Goal: Task Accomplishment & Management: Update status

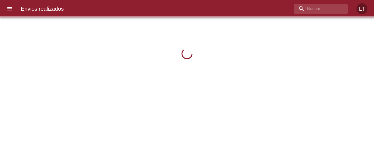
click at [13, 6] on icon "menu" at bounding box center [10, 8] width 7 height 7
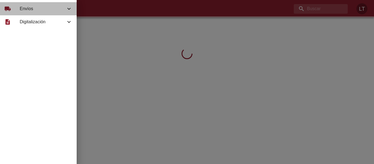
click at [25, 7] on span "Envíos" at bounding box center [43, 8] width 46 height 7
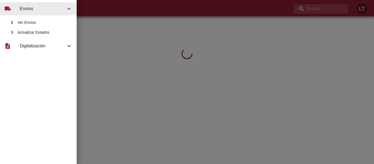
click at [41, 30] on span "Actualizar Estados" at bounding box center [44, 32] width 55 height 5
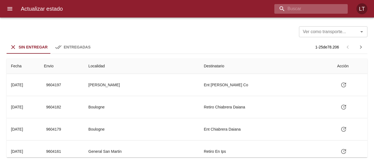
click at [311, 11] on input "buscar" at bounding box center [306, 9] width 64 height 10
type input "9583394"
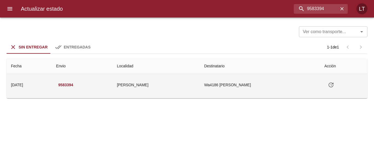
click at [332, 84] on icon "Tabla de envíos del cliente" at bounding box center [330, 84] width 5 height 5
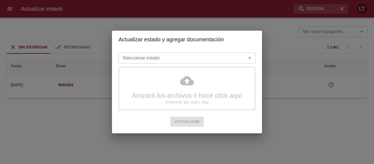
click at [187, 59] on input "Seleccionar estado" at bounding box center [178, 58] width 117 height 8
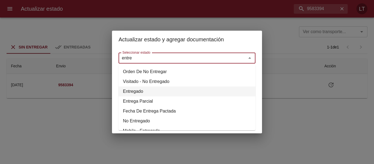
click at [140, 88] on li "Entregado" at bounding box center [186, 91] width 137 height 10
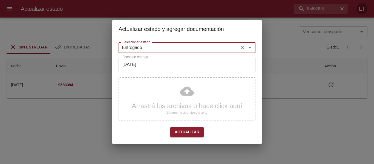
type input "Entregado"
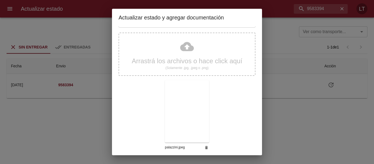
scroll to position [51, 0]
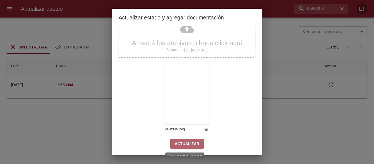
click at [189, 141] on span "Actualizar" at bounding box center [186, 143] width 25 height 7
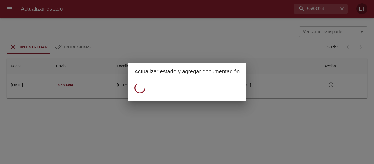
click at [263, 33] on div "Actualizar estado y agregar documentación" at bounding box center [187, 82] width 374 height 164
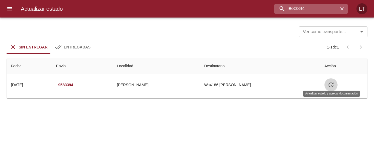
click at [315, 4] on input "9583394" at bounding box center [306, 9] width 64 height 10
click at [315, 5] on input "9583394" at bounding box center [306, 9] width 64 height 10
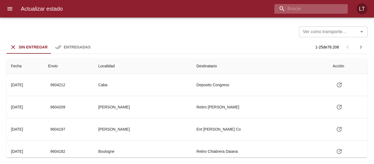
click at [307, 7] on input "buscar" at bounding box center [306, 9] width 64 height 10
paste input "9583394"
type input "9583394"
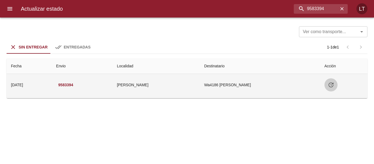
click at [333, 85] on icon "Tabla de envíos del cliente" at bounding box center [330, 84] width 5 height 5
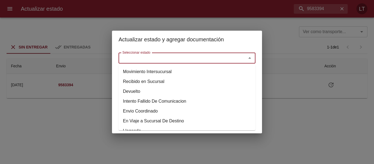
click at [179, 59] on input "Seleccionar estado" at bounding box center [178, 58] width 117 height 8
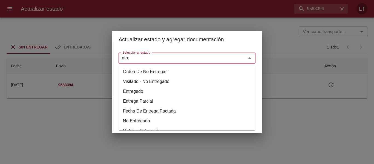
click at [132, 89] on li "Entregado" at bounding box center [186, 91] width 137 height 10
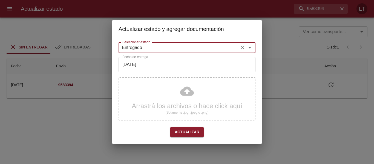
type input "Entregado"
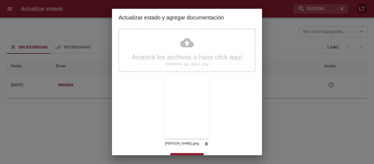
scroll to position [51, 0]
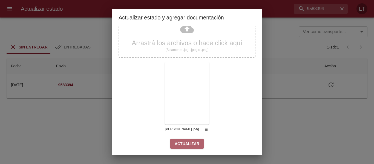
click at [190, 144] on span "Actualizar" at bounding box center [186, 143] width 25 height 7
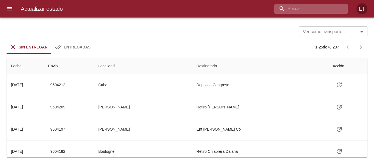
click at [307, 10] on input "buscar" at bounding box center [306, 9] width 64 height 10
type input "9573115"
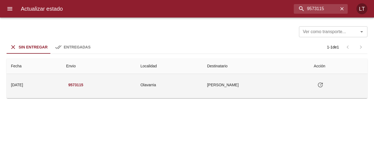
click at [326, 84] on button "Tabla de envíos del cliente" at bounding box center [319, 84] width 13 height 13
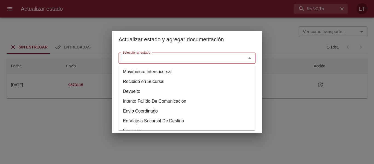
click at [176, 57] on input "Seleccionar estado" at bounding box center [178, 58] width 117 height 8
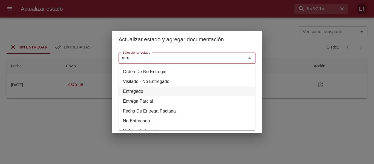
click at [138, 90] on li "Entregado" at bounding box center [186, 91] width 137 height 10
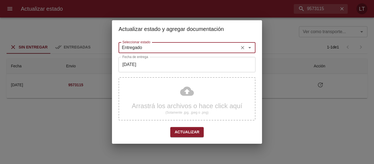
type input "Entregado"
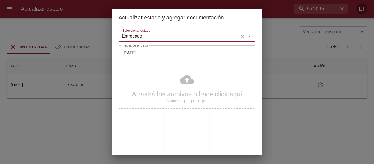
scroll to position [51, 0]
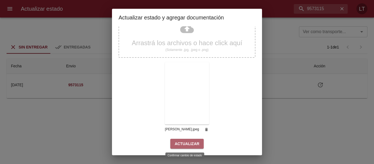
click at [193, 142] on span "Actualizar" at bounding box center [186, 143] width 25 height 7
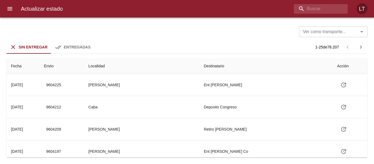
click at [306, 14] on div "Actualizar estado LT" at bounding box center [187, 8] width 374 height 17
click at [306, 11] on input "buscar" at bounding box center [306, 9] width 64 height 10
type input "9579488"
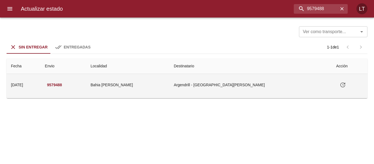
click at [169, 89] on td "Bahia Blanca" at bounding box center [127, 85] width 83 height 22
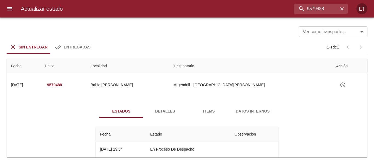
scroll to position [24, 0]
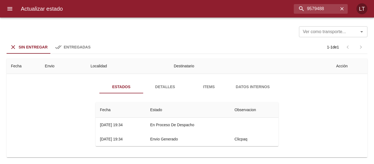
click at [165, 86] on span "Detalles" at bounding box center [164, 86] width 37 height 7
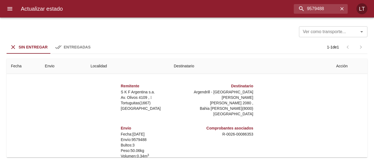
scroll to position [55, 0]
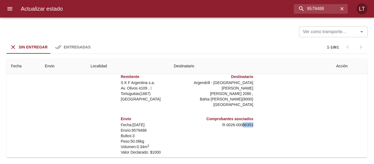
click at [254, 119] on div "Remitente S K F Argentina s.a. Av. Olivos 4109 ,   Tortuguitas ( 1667 ) Buenos …" at bounding box center [186, 121] width 187 height 109
copy p "86353"
click at [315, 7] on input "9579488" at bounding box center [306, 9] width 64 height 10
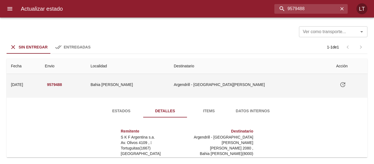
scroll to position [0, 0]
click at [339, 84] on icon "Tabla de envíos del cliente" at bounding box center [342, 84] width 7 height 7
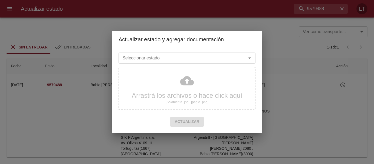
click at [182, 59] on input "Seleccionar estado" at bounding box center [178, 58] width 117 height 8
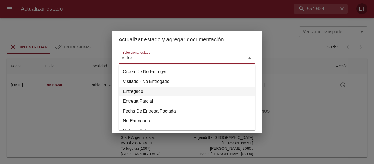
click at [154, 93] on li "Entregado" at bounding box center [186, 91] width 137 height 10
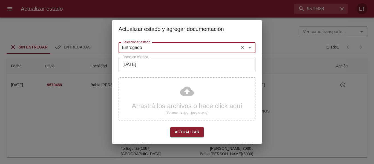
type input "Entregado"
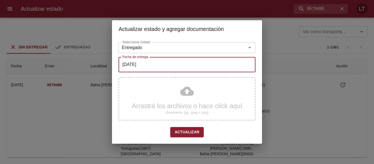
click at [157, 71] on input "[DATE]" at bounding box center [186, 64] width 137 height 15
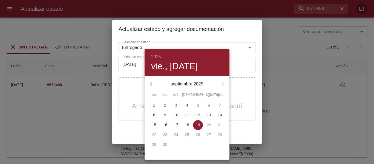
click at [188, 114] on span "11" at bounding box center [187, 114] width 10 height 5
type input "[DATE]"
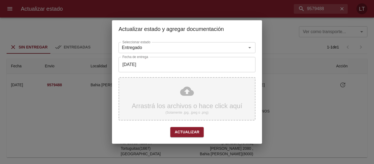
click at [187, 95] on div "Arrastrá los archivos o hace click aquí (Solamente .jpg, .jpeg o .png)" at bounding box center [186, 98] width 137 height 43
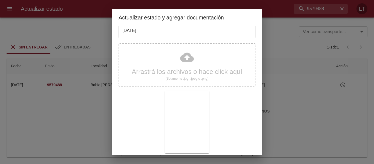
scroll to position [51, 0]
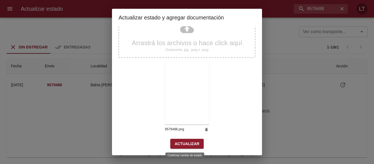
click at [192, 144] on span "Actualizar" at bounding box center [186, 143] width 25 height 7
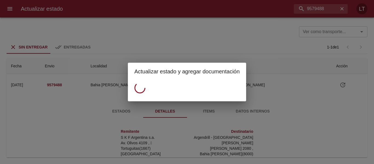
scroll to position [0, 0]
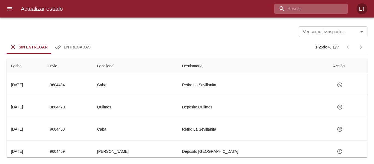
click at [315, 7] on input "buscar" at bounding box center [306, 9] width 64 height 10
type input "9574219"
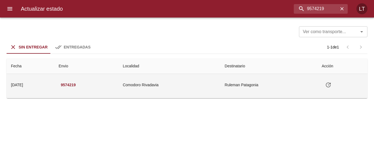
click at [207, 83] on td "Comodoro Rivadavia" at bounding box center [169, 85] width 102 height 22
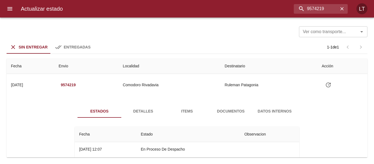
click at [217, 113] on span "Documentos" at bounding box center [230, 111] width 37 height 7
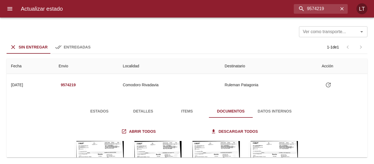
click at [97, 105] on button "Estados" at bounding box center [99, 110] width 44 height 13
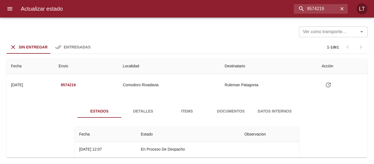
scroll to position [24, 0]
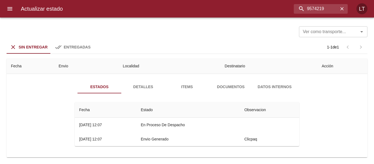
click at [232, 87] on span "Documentos" at bounding box center [230, 86] width 37 height 7
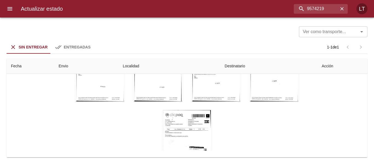
scroll to position [59, 0]
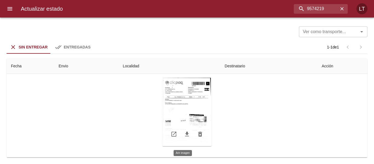
click at [193, 114] on div "Tabla de envíos del cliente" at bounding box center [186, 112] width 49 height 68
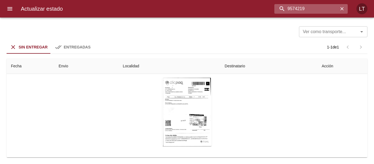
click at [320, 6] on input "9574219" at bounding box center [306, 9] width 64 height 10
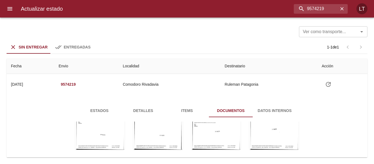
scroll to position [0, 0]
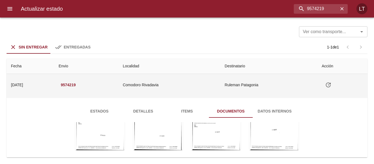
click at [323, 84] on button "Tabla de envíos del cliente" at bounding box center [327, 84] width 13 height 13
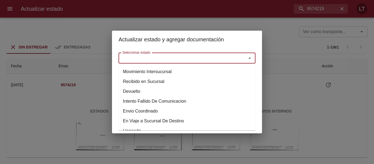
click at [236, 61] on input "Seleccionar estado" at bounding box center [178, 58] width 117 height 8
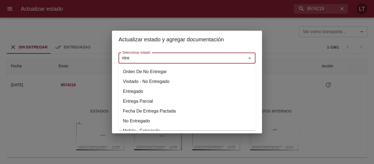
click at [145, 90] on li "Entregado" at bounding box center [186, 91] width 137 height 10
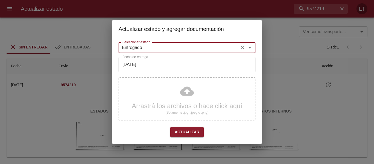
type input "Entregado"
click at [148, 64] on input "[DATE]" at bounding box center [186, 64] width 137 height 15
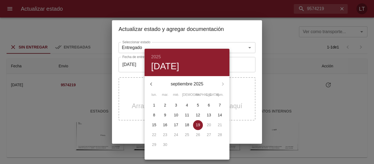
click at [187, 113] on p "11" at bounding box center [187, 114] width 4 height 5
type input "[DATE]"
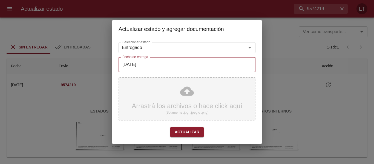
click at [185, 96] on div "Arrastrá los archivos o hace click aquí (Solamente .jpg, .jpeg o .png)" at bounding box center [186, 98] width 137 height 43
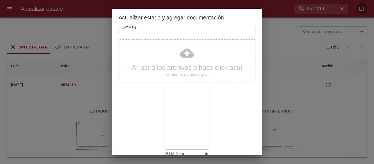
scroll to position [51, 0]
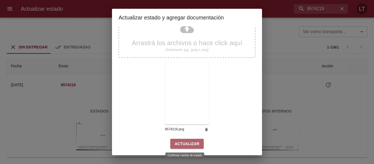
click at [188, 145] on span "Actualizar" at bounding box center [186, 143] width 25 height 7
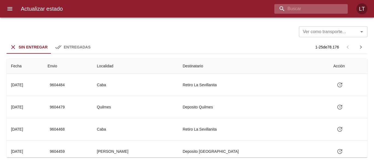
click at [308, 7] on input "buscar" at bounding box center [306, 9] width 64 height 10
paste input "9579488"
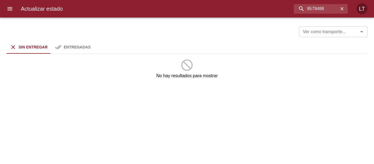
click at [75, 50] on div "Entregadas" at bounding box center [77, 47] width 27 height 7
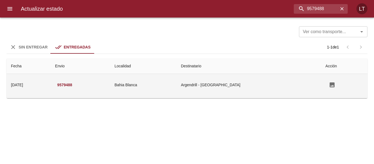
click at [176, 91] on td "Bahia Blanca" at bounding box center [143, 85] width 66 height 22
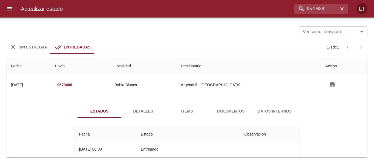
click at [228, 111] on span "Documentos" at bounding box center [230, 111] width 37 height 7
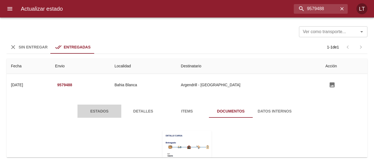
click at [110, 106] on button "Estados" at bounding box center [99, 110] width 44 height 13
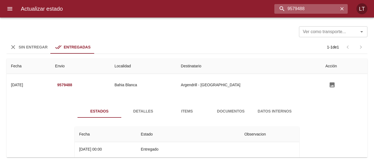
click at [324, 7] on input "9579488" at bounding box center [306, 9] width 64 height 10
type input "9590307"
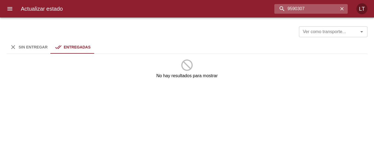
click at [324, 7] on input "9590307" at bounding box center [306, 9] width 64 height 10
click at [30, 50] on div "Sin Entregar" at bounding box center [33, 47] width 29 height 7
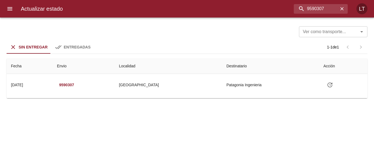
click at [214, 98] on div "Ver como transporte... Ver como transporte... Sin Entregar Entregadas 1 - 1 de …" at bounding box center [187, 90] width 374 height 146
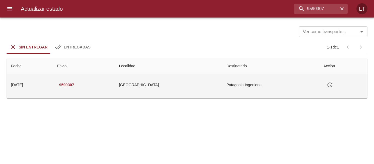
click at [209, 92] on td "[GEOGRAPHIC_DATA]" at bounding box center [167, 85] width 107 height 22
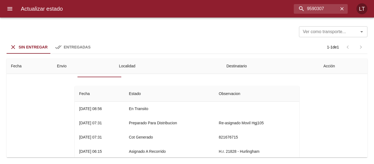
scroll to position [27, 0]
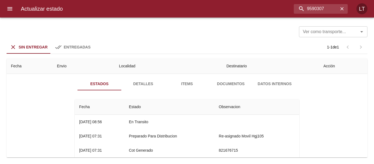
click at [133, 83] on span "Detalles" at bounding box center [142, 83] width 37 height 7
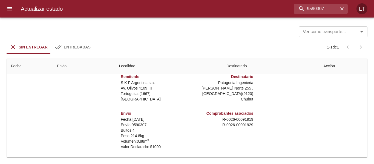
scroll to position [0, 0]
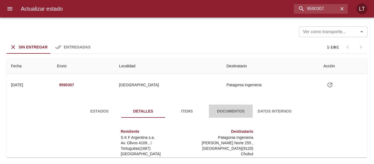
click at [234, 109] on span "Documentos" at bounding box center [230, 111] width 37 height 7
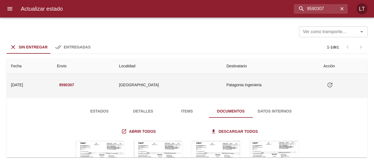
click at [323, 81] on button "Tabla de envíos del cliente" at bounding box center [329, 84] width 13 height 13
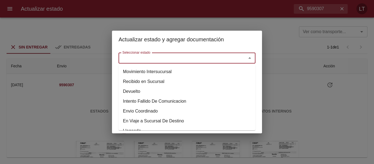
click at [187, 57] on input "Seleccionar estado" at bounding box center [178, 58] width 117 height 8
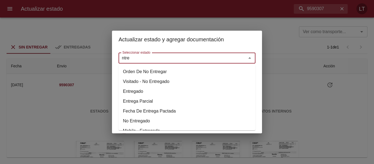
click at [156, 94] on li "Entregado" at bounding box center [186, 91] width 137 height 10
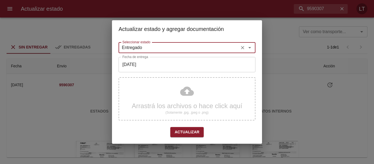
type input "Entregado"
click at [149, 60] on input "[DATE]" at bounding box center [186, 64] width 137 height 15
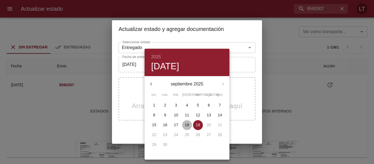
click at [185, 124] on p "18" at bounding box center [187, 124] width 4 height 5
type input "18/09/2025"
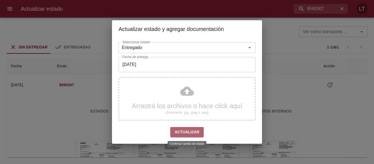
click at [187, 130] on span "Actualizar" at bounding box center [186, 132] width 25 height 7
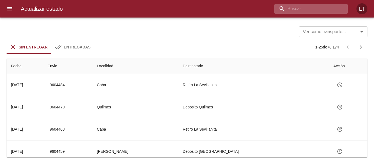
click at [334, 12] on input "buscar" at bounding box center [306, 9] width 64 height 10
paste input "9574219"
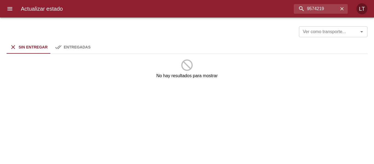
click at [74, 45] on span "Entregadas" at bounding box center [77, 47] width 27 height 4
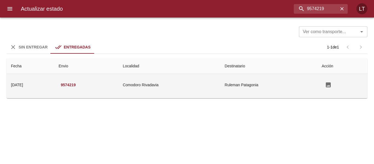
click at [189, 92] on td "Comodoro Rivadavia" at bounding box center [169, 85] width 102 height 22
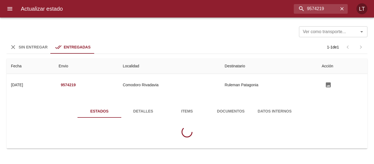
click at [136, 111] on span "Detalles" at bounding box center [142, 111] width 37 height 7
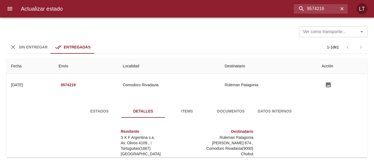
click at [224, 108] on span "Documentos" at bounding box center [230, 111] width 37 height 7
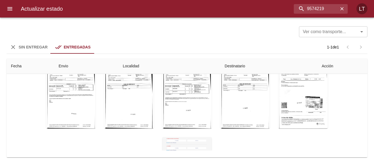
scroll to position [54, 0]
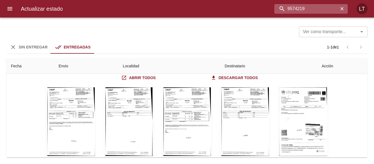
click at [308, 10] on input "9574219" at bounding box center [306, 9] width 64 height 10
paste input "Exequie Alejo Pino"
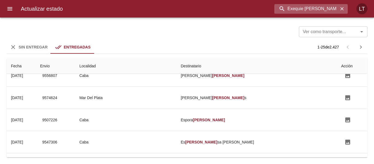
scroll to position [0, 0]
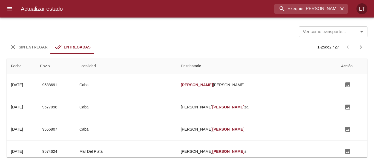
drag, startPoint x: 309, startPoint y: 9, endPoint x: 260, endPoint y: 7, distance: 48.7
click at [260, 7] on div "Exequie Alejo Pino" at bounding box center [207, 9] width 280 height 10
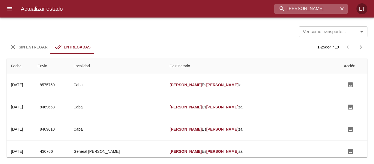
click at [287, 8] on input "ezequiel Pino" at bounding box center [306, 9] width 64 height 10
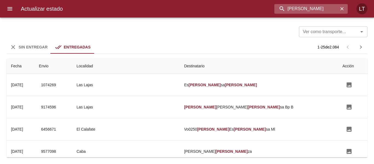
click at [299, 10] on input "exequiel Pino" at bounding box center [306, 9] width 64 height 10
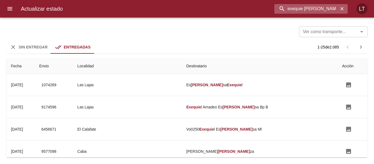
click at [319, 9] on input "exequie Pino" at bounding box center [306, 9] width 64 height 10
type input "9486472"
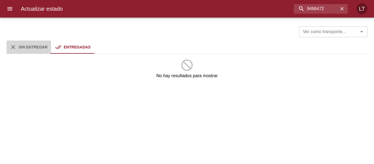
click at [38, 42] on button "Sin Entregar" at bounding box center [29, 46] width 44 height 13
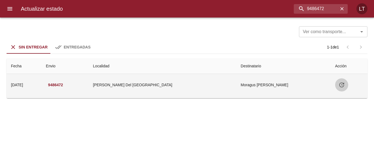
click at [339, 87] on icon "Tabla de envíos del cliente" at bounding box center [341, 84] width 5 height 5
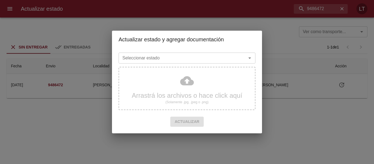
click at [186, 57] on input "Seleccionar estado" at bounding box center [178, 58] width 117 height 8
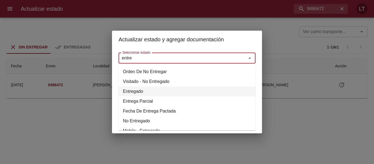
click at [129, 91] on li "Entregado" at bounding box center [186, 91] width 137 height 10
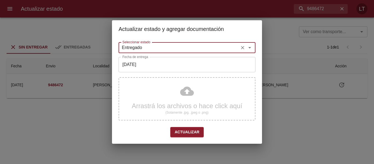
type input "Entregado"
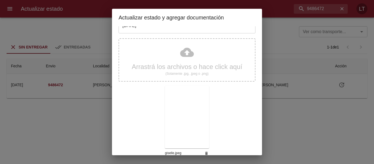
scroll to position [51, 0]
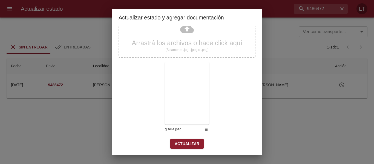
click at [192, 139] on button "Actualizar" at bounding box center [186, 144] width 33 height 10
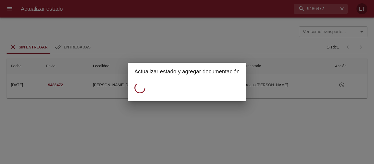
scroll to position [0, 0]
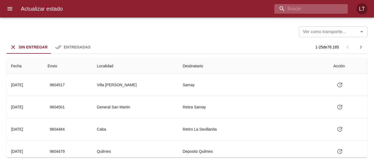
click at [322, 13] on input "buscar" at bounding box center [306, 9] width 64 height 10
paste input "9602902"
type input "9602902"
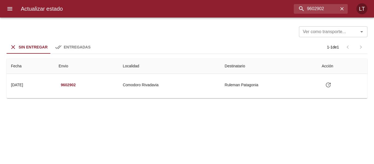
click at [16, 10] on button "menu" at bounding box center [9, 8] width 13 height 13
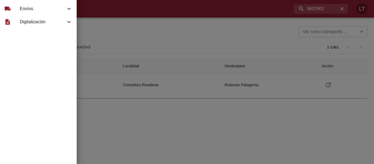
click at [28, 11] on span "Envíos" at bounding box center [43, 8] width 46 height 7
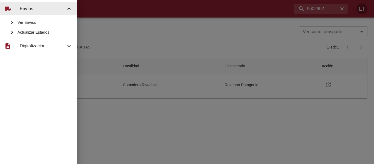
click at [36, 23] on span "Ver Envíos" at bounding box center [44, 22] width 55 height 5
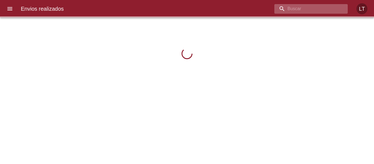
click at [325, 8] on input "buscar" at bounding box center [306, 9] width 64 height 10
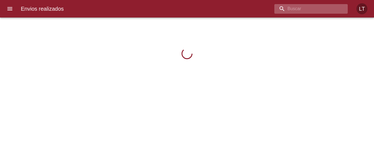
paste input "9602902"
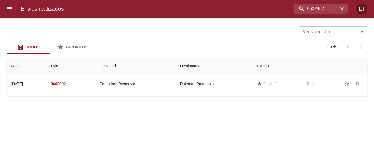
click at [296, 3] on div "Envios realizados 9602902 LT" at bounding box center [187, 8] width 374 height 17
click at [314, 14] on div "Envios realizados 9602902 LT" at bounding box center [187, 8] width 374 height 17
click at [314, 11] on input "9602902" at bounding box center [306, 9] width 64 height 10
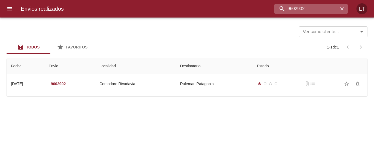
paste input "599945"
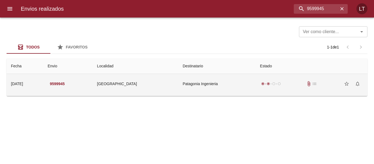
click at [228, 83] on td "Patagonia Ingenieria" at bounding box center [216, 84] width 77 height 20
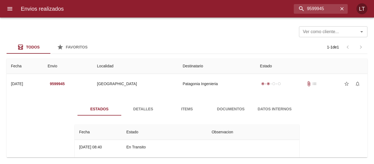
click at [221, 117] on div "Estados Detalles Items Documentos Datos Internos Fecha Estado Observacion 19/09…" at bounding box center [186, 158] width 241 height 113
click at [222, 112] on span "Documentos" at bounding box center [230, 109] width 37 height 7
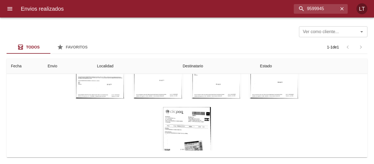
scroll to position [59, 0]
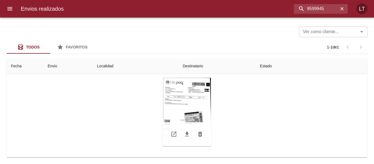
click at [186, 115] on div "Tabla de envíos del cliente" at bounding box center [186, 112] width 49 height 68
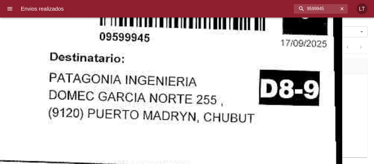
click at [312, 8] on input "9599945" at bounding box center [306, 9] width 64 height 10
paste input "602917"
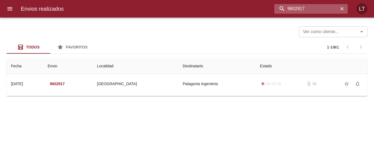
scroll to position [0, 0]
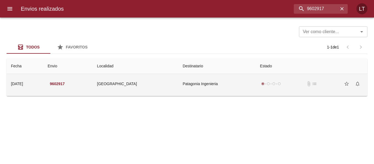
click at [233, 88] on td "Patagonia Ingenieria" at bounding box center [216, 84] width 77 height 20
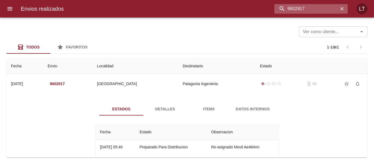
click at [314, 5] on input "9602917" at bounding box center [306, 9] width 64 height 10
paste input "584671"
type input "9584671"
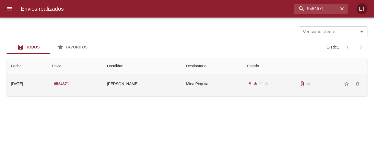
click at [218, 83] on td "Mina Pirquita" at bounding box center [211, 84] width 61 height 20
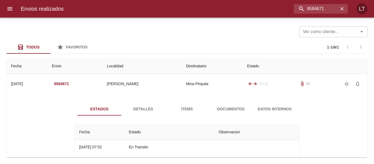
click at [231, 115] on div "Estados Detalles Items Documentos Datos Internos Fecha Estado Observacion 12/09…" at bounding box center [186, 158] width 241 height 113
click at [231, 111] on span "Documentos" at bounding box center [230, 109] width 37 height 7
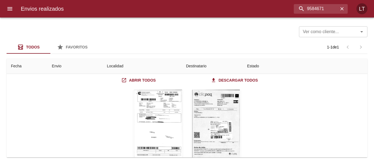
scroll to position [55, 0]
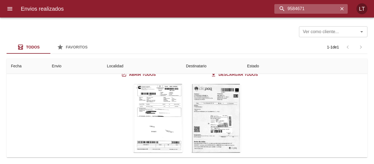
click at [323, 8] on input "9584671" at bounding box center [306, 9] width 64 height 10
paste input "93669"
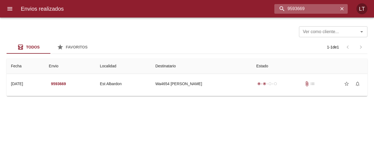
scroll to position [0, 0]
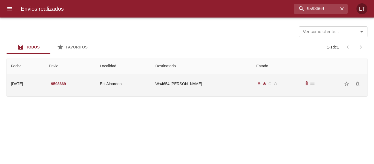
click at [240, 82] on td "Wa4654 [PERSON_NAME]" at bounding box center [201, 84] width 101 height 20
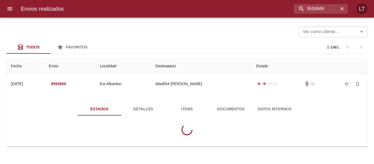
click at [241, 107] on span "Documentos" at bounding box center [230, 109] width 37 height 7
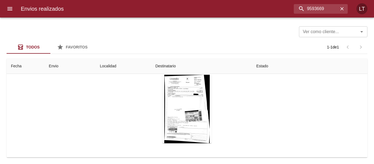
scroll to position [55, 0]
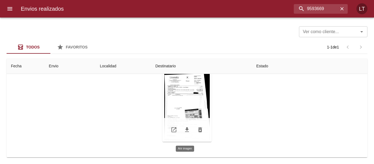
click at [206, 106] on div "Tabla de envíos del cliente" at bounding box center [186, 107] width 49 height 68
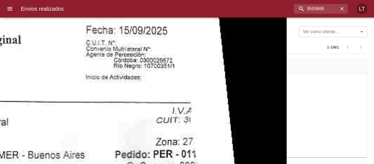
click at [330, 8] on input "9593669" at bounding box center [306, 9] width 64 height 10
paste input "88434"
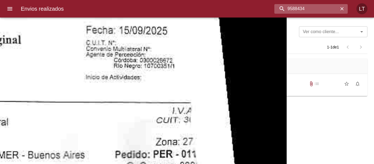
scroll to position [0, 0]
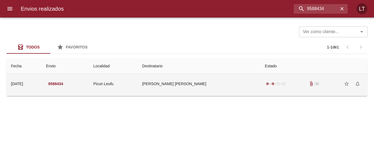
click at [238, 83] on td "[PERSON_NAME] [PERSON_NAME]" at bounding box center [199, 84] width 122 height 20
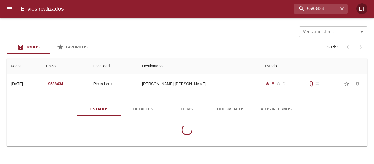
click at [236, 110] on span "Documentos" at bounding box center [230, 109] width 37 height 7
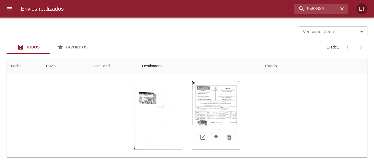
scroll to position [65, 0]
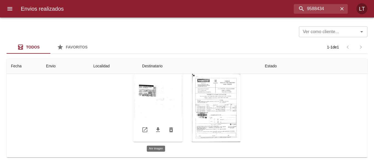
click at [135, 100] on div "Tabla de envíos del cliente" at bounding box center [157, 107] width 49 height 68
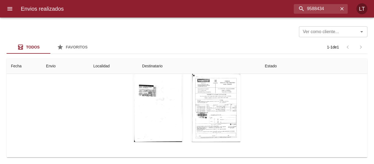
click at [311, 11] on input "9588434" at bounding box center [306, 9] width 64 height 10
paste input "93335"
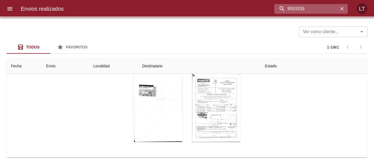
scroll to position [0, 0]
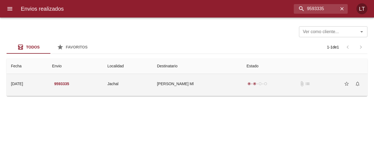
click at [223, 89] on td "[PERSON_NAME] Ml" at bounding box center [196, 84] width 89 height 20
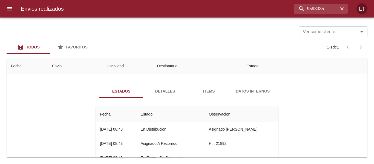
scroll to position [27, 0]
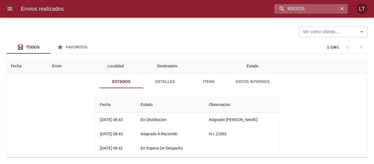
click at [315, 9] on input "9593335" at bounding box center [306, 9] width 64 height 10
paste input "391098"
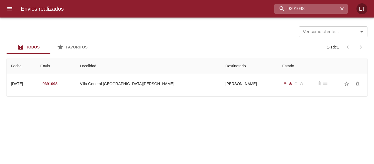
scroll to position [0, 0]
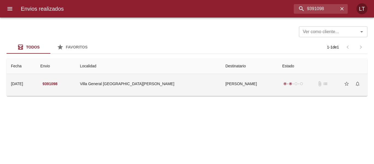
click at [231, 84] on td "[PERSON_NAME]" at bounding box center [249, 84] width 57 height 20
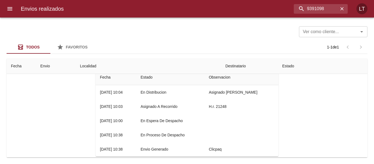
scroll to position [65, 0]
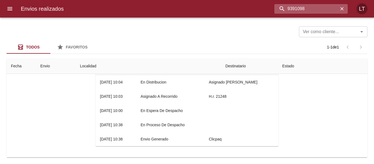
click at [317, 9] on input "9391098" at bounding box center [306, 9] width 64 height 10
paste input "60286"
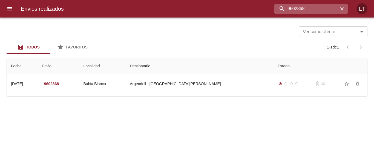
scroll to position [0, 0]
click at [304, 7] on input "9602868" at bounding box center [306, 9] width 64 height 10
paste input "590802"
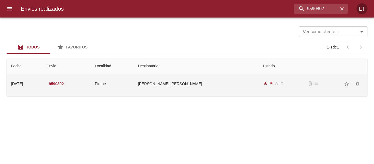
click at [195, 79] on td "[PERSON_NAME] [PERSON_NAME]" at bounding box center [195, 84] width 125 height 20
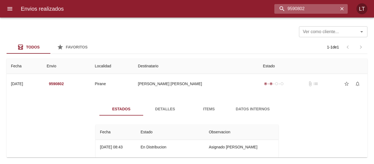
click at [325, 10] on input "9590802" at bounding box center [306, 9] width 64 height 10
paste input "9878"
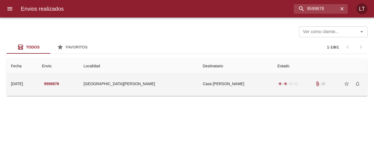
click at [234, 89] on td "Casa [PERSON_NAME]" at bounding box center [235, 84] width 75 height 20
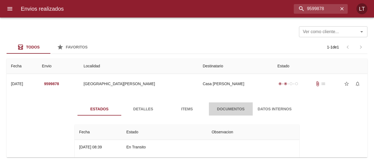
click at [232, 110] on span "Documentos" at bounding box center [230, 109] width 37 height 7
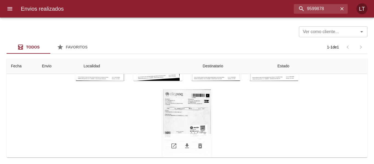
scroll to position [79, 0]
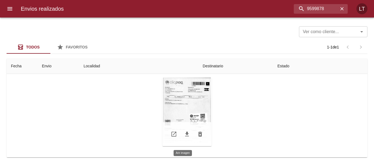
click at [194, 111] on div "Tabla de envíos del cliente" at bounding box center [186, 112] width 49 height 68
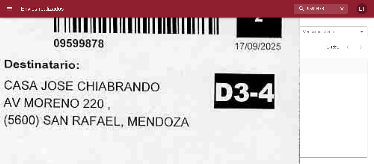
click at [310, 11] on input "9599878" at bounding box center [306, 9] width 64 height 10
paste input "3155"
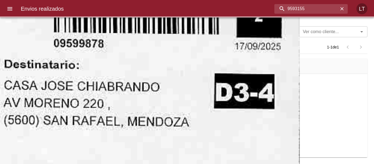
scroll to position [0, 0]
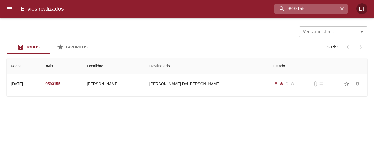
click at [299, 11] on input "9593155" at bounding box center [306, 9] width 64 height 10
paste input "87016"
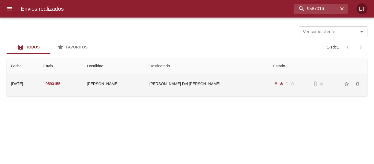
click at [232, 81] on td "[PERSON_NAME] Del [PERSON_NAME]" at bounding box center [207, 84] width 124 height 20
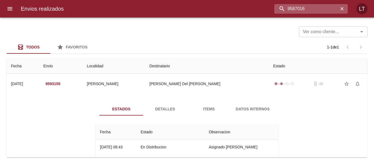
click at [321, 9] on input "9587016" at bounding box center [306, 9] width 64 height 10
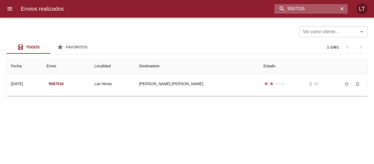
click at [311, 7] on input "9587016" at bounding box center [306, 9] width 64 height 10
paste input "95588"
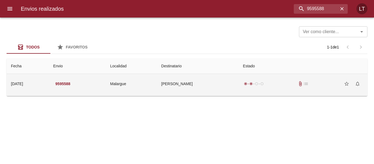
click at [217, 75] on td "[PERSON_NAME]" at bounding box center [198, 84] width 82 height 20
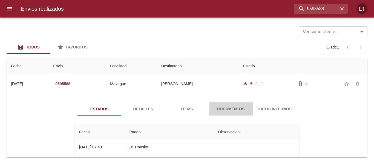
click at [227, 104] on button "Documentos" at bounding box center [231, 108] width 44 height 13
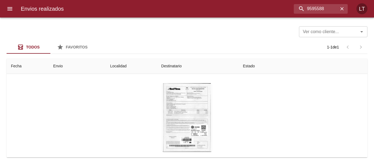
scroll to position [55, 0]
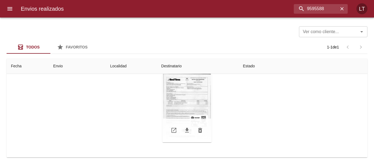
drag, startPoint x: 210, startPoint y: 109, endPoint x: 205, endPoint y: 109, distance: 5.2
click at [210, 109] on div "Tabla de envíos del cliente" at bounding box center [187, 107] width 224 height 77
click at [205, 109] on div "Tabla de envíos del cliente" at bounding box center [186, 108] width 49 height 68
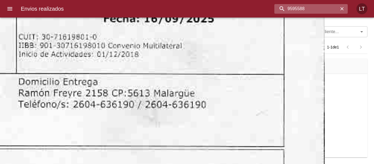
click at [304, 11] on input "9595588" at bounding box center [306, 9] width 64 height 10
paste input "1950"
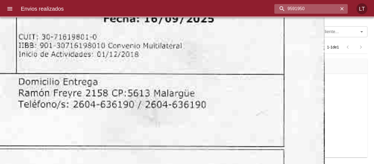
scroll to position [0, 0]
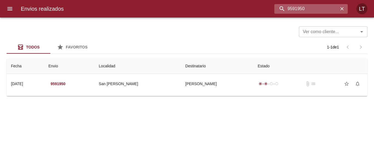
click at [291, 11] on input "9591950" at bounding box center [306, 9] width 64 height 10
paste input "694"
click at [294, 7] on input "9591694" at bounding box center [306, 9] width 64 height 10
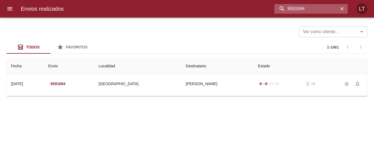
paste input "0787"
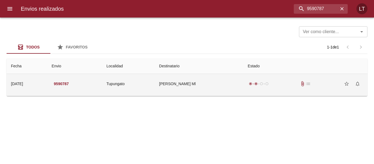
click at [243, 74] on td "Dante Gaston Castinelli Ml" at bounding box center [198, 84] width 89 height 20
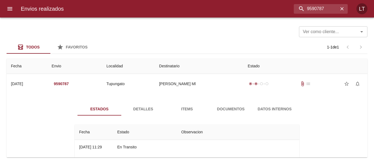
click at [236, 106] on span "Documentos" at bounding box center [230, 109] width 37 height 7
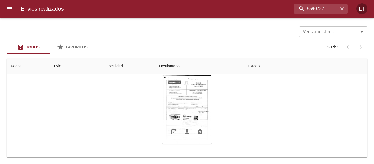
scroll to position [55, 0]
click at [189, 113] on div "Tabla de envíos del cliente" at bounding box center [186, 107] width 49 height 68
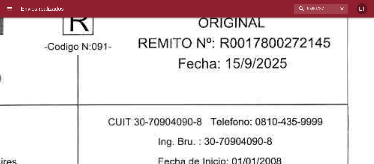
click at [318, 15] on div "Envios realizados 9590787 LT" at bounding box center [187, 8] width 374 height 17
click at [319, 11] on input "9590787" at bounding box center [306, 9] width 64 height 10
paste input "2614"
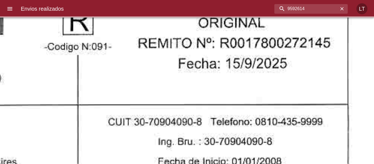
scroll to position [0, 0]
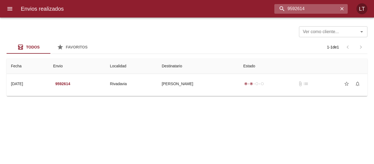
click at [301, 7] on input "9592614" at bounding box center [306, 9] width 64 height 10
paste input "85231"
type input "9585231"
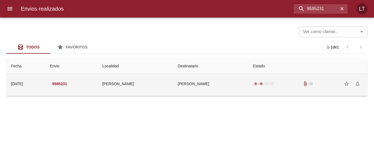
click at [217, 83] on td "Jael Nazaret" at bounding box center [210, 84] width 75 height 20
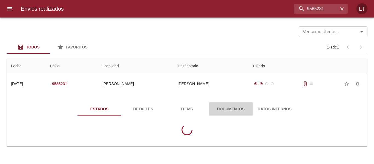
click at [226, 104] on button "Documentos" at bounding box center [231, 108] width 44 height 13
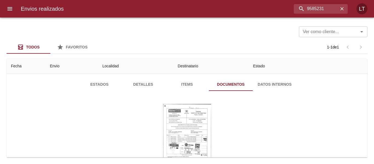
scroll to position [55, 0]
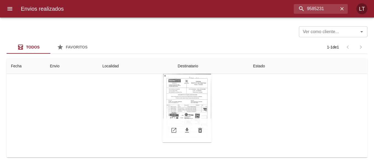
click at [194, 114] on div "Tabla de envíos del cliente" at bounding box center [186, 108] width 49 height 68
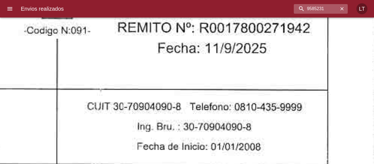
click at [342, 8] on icon "button" at bounding box center [341, 8] width 3 height 3
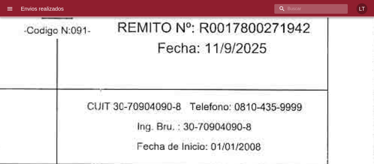
click at [333, 8] on input "buscar" at bounding box center [306, 9] width 64 height 10
paste input "9588887"
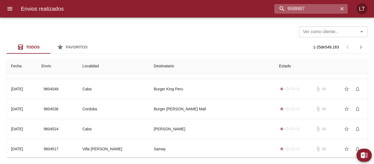
scroll to position [0, 0]
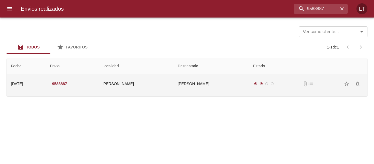
click at [218, 88] on td "Cecilia Beatriz González" at bounding box center [210, 84] width 75 height 20
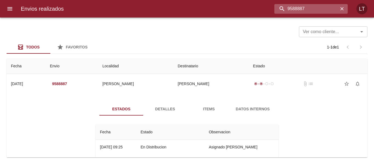
click at [308, 12] on input "9588887" at bounding box center [306, 9] width 64 height 10
type input "9587960"
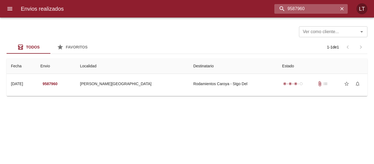
click at [294, 13] on input "9587960" at bounding box center [306, 9] width 64 height 10
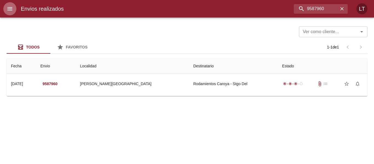
click at [14, 8] on button "menu" at bounding box center [9, 8] width 13 height 13
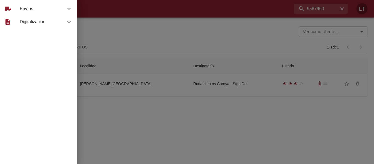
click at [37, 9] on span "Envíos" at bounding box center [43, 8] width 46 height 7
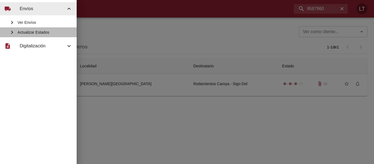
click at [38, 31] on span "Actualizar Estados" at bounding box center [44, 32] width 55 height 5
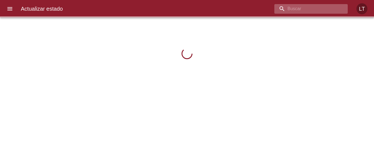
click at [325, 8] on input "buscar" at bounding box center [306, 9] width 64 height 10
paste input "9587960"
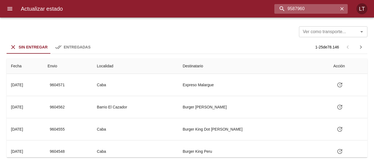
type input "9587960"
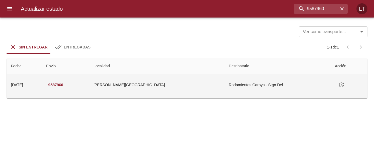
click at [335, 88] on button "Tabla de envíos del cliente" at bounding box center [340, 84] width 13 height 13
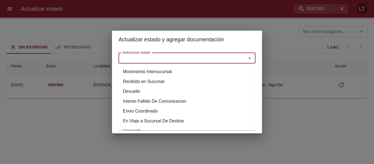
click at [206, 61] on input "Seleccionar estado" at bounding box center [178, 58] width 117 height 8
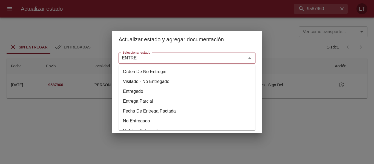
click at [133, 92] on li "Entregado" at bounding box center [186, 91] width 137 height 10
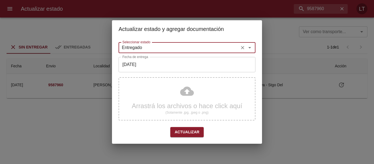
type input "Entregado"
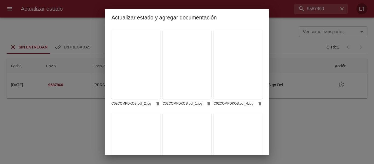
scroll to position [137, 0]
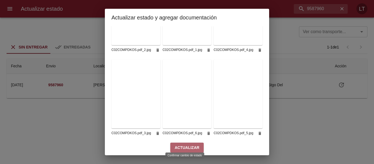
click at [194, 142] on button "Actualizar" at bounding box center [186, 147] width 33 height 10
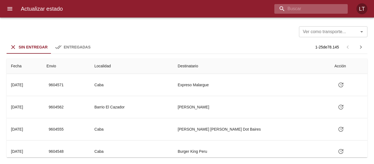
click at [314, 13] on input "buscar" at bounding box center [306, 9] width 64 height 10
type input "9586791"
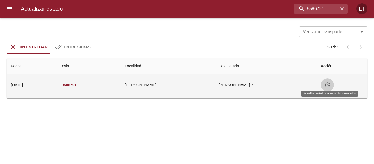
click at [328, 84] on icon "Tabla de envíos del cliente" at bounding box center [327, 84] width 7 height 7
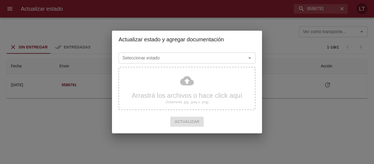
click at [195, 53] on div "Seleccionar estado" at bounding box center [186, 57] width 137 height 11
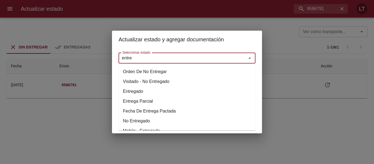
click at [146, 92] on li "Entregado" at bounding box center [186, 91] width 137 height 10
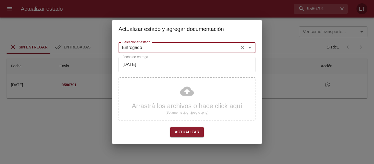
type input "Entregado"
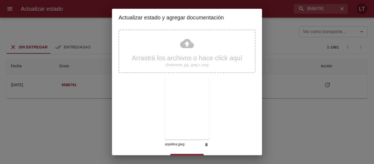
scroll to position [51, 0]
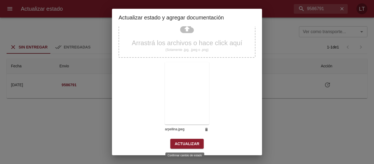
click at [195, 142] on span "Actualizar" at bounding box center [186, 143] width 25 height 7
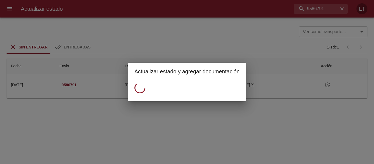
scroll to position [0, 0]
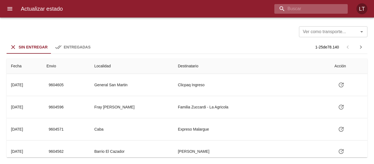
click at [321, 13] on input "buscar" at bounding box center [306, 9] width 64 height 10
type input "9566390"
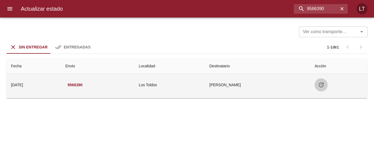
click at [324, 86] on icon "Tabla de envíos del cliente" at bounding box center [320, 84] width 7 height 7
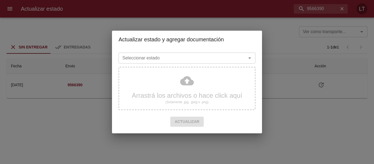
click at [239, 58] on div at bounding box center [245, 58] width 14 height 8
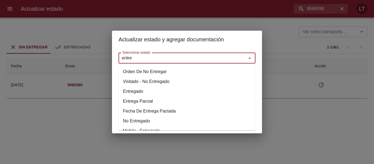
click at [145, 89] on li "Entregado" at bounding box center [186, 91] width 137 height 10
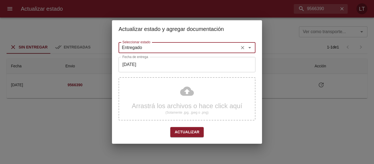
type input "Entregado"
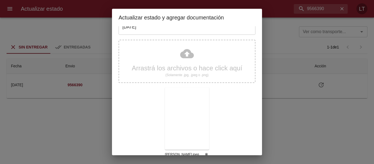
scroll to position [51, 0]
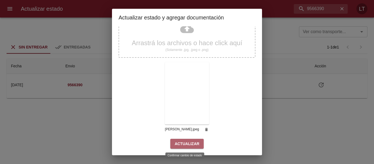
click at [197, 139] on button "Actualizar" at bounding box center [186, 144] width 33 height 10
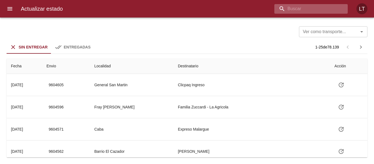
click at [310, 8] on input "buscar" at bounding box center [306, 9] width 64 height 10
type input "9583349"
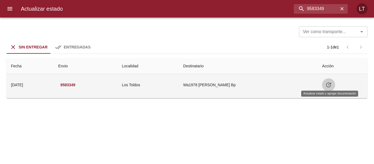
click at [329, 86] on icon "Tabla de envíos del cliente" at bounding box center [328, 84] width 7 height 7
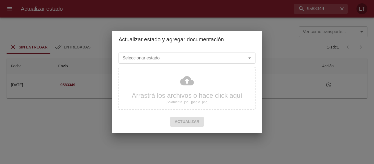
click at [186, 61] on input "Seleccionar estado" at bounding box center [178, 58] width 117 height 8
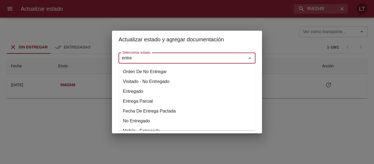
click at [138, 91] on li "Entregado" at bounding box center [186, 91] width 137 height 10
type input "Entregado"
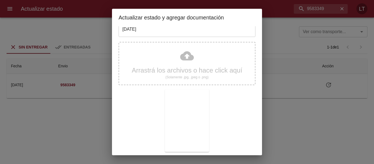
scroll to position [51, 0]
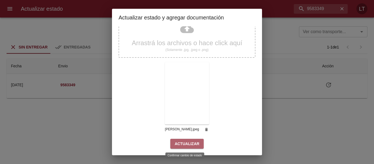
click at [191, 140] on span "Actualizar" at bounding box center [186, 143] width 25 height 7
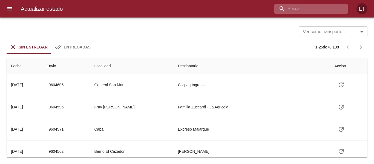
click at [309, 6] on input "buscar" at bounding box center [306, 9] width 64 height 10
paste input "9579887"
type input "9579887"
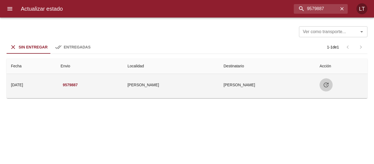
click at [324, 85] on icon "Tabla de envíos del cliente" at bounding box center [325, 84] width 7 height 7
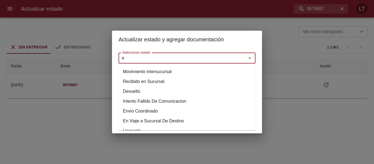
click at [219, 57] on input "e" at bounding box center [178, 58] width 117 height 8
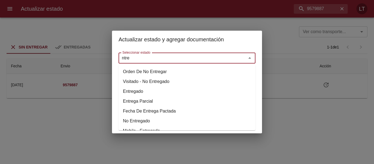
click at [141, 90] on li "Entregado" at bounding box center [186, 91] width 137 height 10
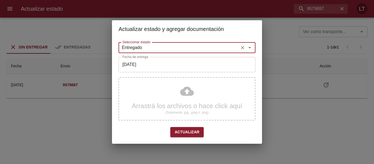
type input "Entregado"
click at [140, 62] on input "[DATE]" at bounding box center [186, 64] width 137 height 15
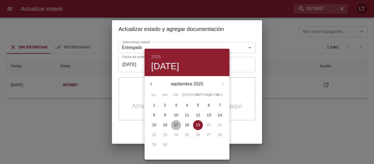
click at [177, 125] on span "17" at bounding box center [176, 124] width 10 height 5
type input "[DATE]"
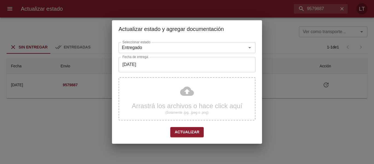
click at [186, 96] on div "Arrastrá los archivos o hace click aquí (Solamente .jpg, .jpeg o .png)" at bounding box center [186, 98] width 137 height 43
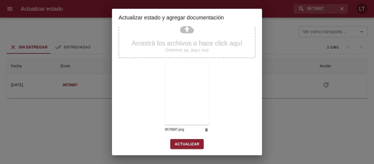
scroll to position [51, 0]
click at [185, 144] on span "Actualizar" at bounding box center [186, 143] width 25 height 7
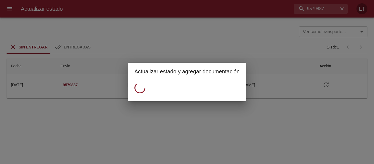
click at [308, 8] on div "Actualizar estado y agregar documentación" at bounding box center [187, 82] width 374 height 164
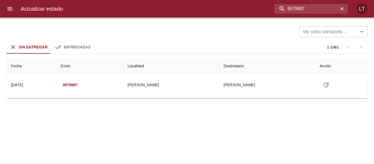
click at [308, 8] on input "9579887" at bounding box center [306, 9] width 64 height 10
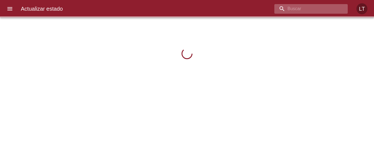
click at [305, 5] on input "buscar" at bounding box center [306, 9] width 64 height 10
paste input "9579887"
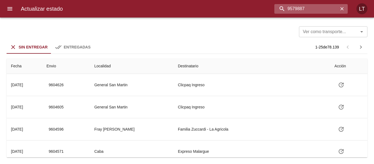
type input "9579887"
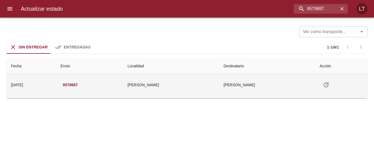
click at [325, 85] on icon "Tabla de envíos del cliente" at bounding box center [325, 84] width 5 height 5
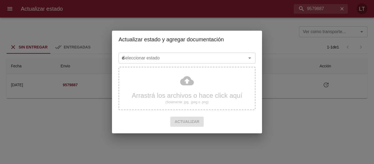
click at [212, 58] on input "e" at bounding box center [178, 58] width 117 height 8
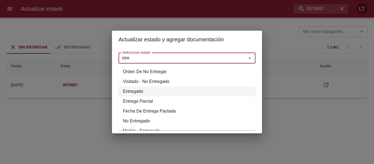
click at [133, 91] on li "Entregado" at bounding box center [186, 91] width 137 height 10
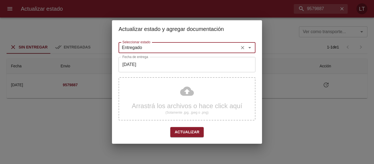
type input "Entregado"
click at [151, 62] on input "[DATE]" at bounding box center [186, 64] width 137 height 15
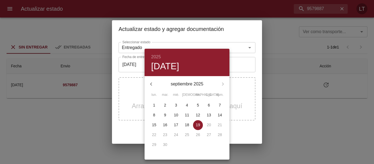
click at [175, 123] on p "17" at bounding box center [176, 124] width 4 height 5
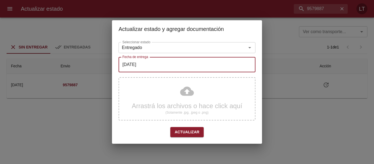
type input "[DATE]"
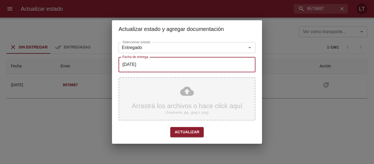
click at [191, 95] on div "Arrastrá los archivos o hace click aquí (Solamente .jpg, .jpeg o .png)" at bounding box center [186, 98] width 137 height 43
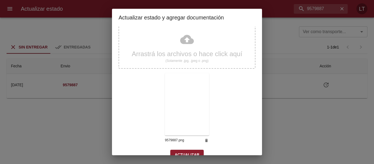
scroll to position [51, 0]
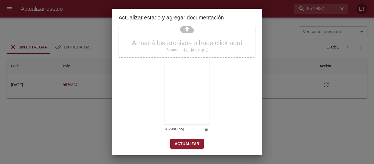
click at [193, 140] on span "Actualizar" at bounding box center [186, 143] width 25 height 7
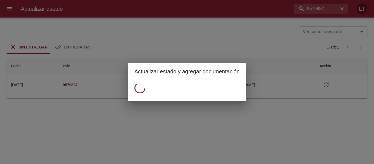
scroll to position [0, 0]
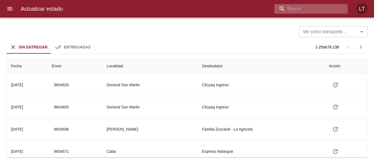
click at [311, 12] on input "buscar" at bounding box center [306, 9] width 64 height 10
paste input "9589163"
type input "9589163"
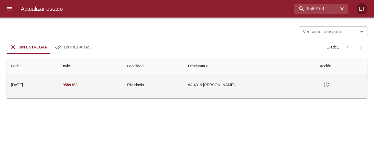
click at [332, 80] on button "Tabla de envíos del cliente" at bounding box center [325, 84] width 13 height 13
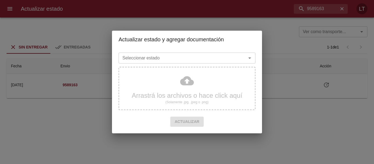
click at [229, 60] on input "Seleccionar estado" at bounding box center [178, 58] width 117 height 8
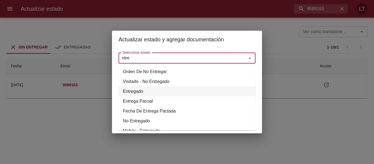
click at [141, 88] on li "Entregado" at bounding box center [186, 91] width 137 height 10
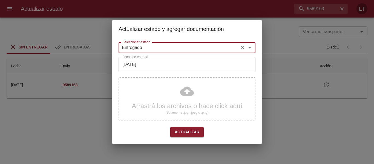
type input "Entregado"
click at [139, 66] on input "[DATE]" at bounding box center [186, 64] width 137 height 15
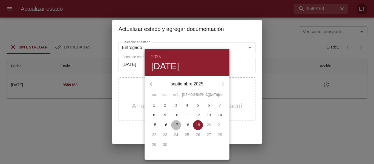
click at [174, 124] on span "17" at bounding box center [176, 124] width 10 height 5
type input "[DATE]"
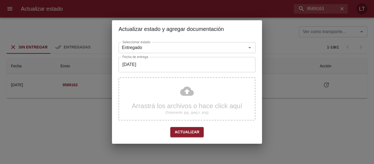
click at [184, 94] on div "Arrastrá los archivos o hace click aquí (Solamente .jpg, .jpeg o .png)" at bounding box center [186, 98] width 137 height 43
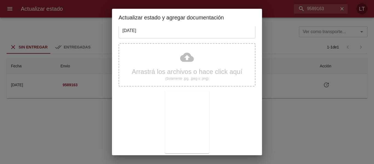
scroll to position [51, 0]
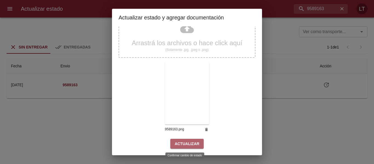
click at [188, 142] on span "Actualizar" at bounding box center [186, 143] width 25 height 7
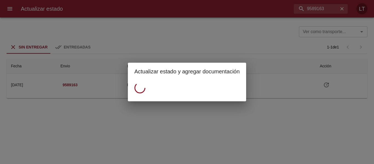
scroll to position [0, 0]
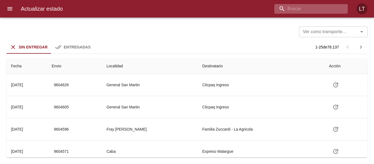
click at [306, 6] on input "buscar" at bounding box center [306, 9] width 64 height 10
paste input "9570263"
type input "9570263"
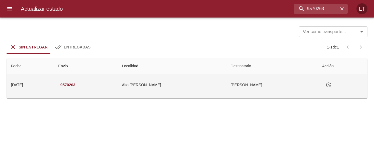
click at [327, 85] on icon "Tabla de envíos del cliente" at bounding box center [328, 84] width 7 height 7
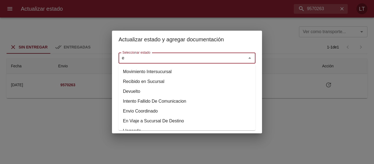
click at [206, 58] on input "e" at bounding box center [178, 58] width 117 height 8
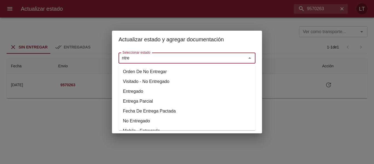
click at [135, 91] on li "Entregado" at bounding box center [186, 91] width 137 height 10
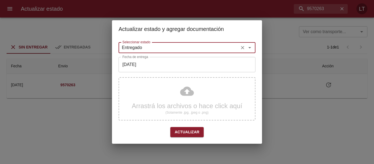
type input "Entregado"
click at [140, 67] on input "[DATE]" at bounding box center [186, 64] width 137 height 15
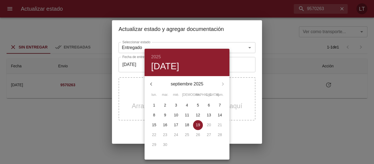
click at [173, 125] on span "17" at bounding box center [176, 124] width 10 height 5
type input "[DATE]"
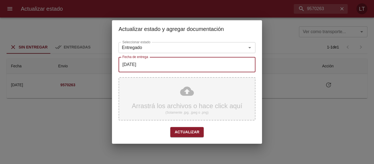
click at [198, 94] on div "Arrastrá los archivos o hace click aquí (Solamente .jpg, .jpeg o .png)" at bounding box center [186, 98] width 137 height 43
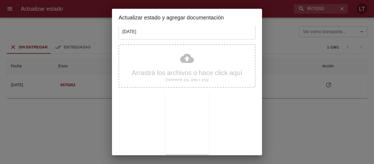
scroll to position [51, 0]
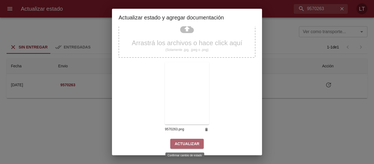
click at [193, 143] on span "Actualizar" at bounding box center [186, 143] width 25 height 7
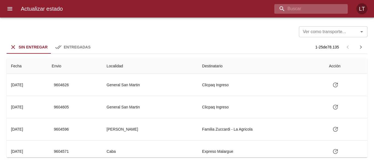
click at [302, 5] on input "buscar" at bounding box center [306, 9] width 64 height 10
paste input "9572603"
type input "9572603"
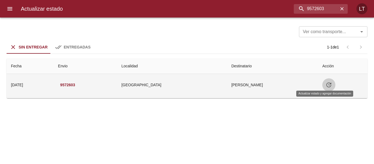
click at [326, 84] on icon "Tabla de envíos del cliente" at bounding box center [328, 84] width 5 height 5
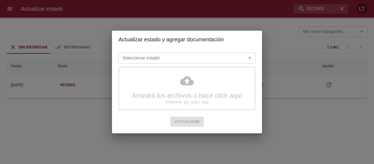
click at [238, 62] on div "Seleccionar estado" at bounding box center [186, 57] width 137 height 11
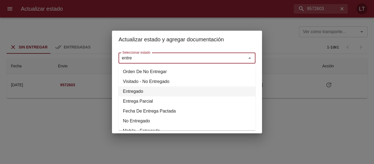
click at [132, 88] on li "Entregado" at bounding box center [186, 91] width 137 height 10
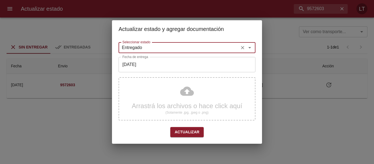
type input "Entregado"
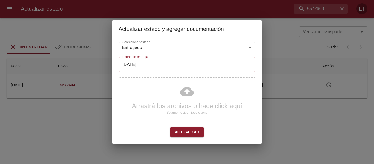
click at [136, 71] on input "[DATE]" at bounding box center [186, 64] width 137 height 15
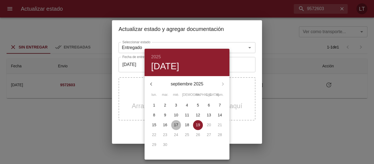
click at [177, 126] on span "17" at bounding box center [176, 124] width 10 height 5
type input "17/09/2025"
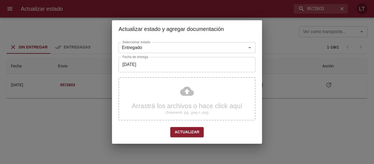
click at [190, 96] on div "Arrastrá los archivos o hace click aquí (Solamente .jpg, .jpeg o .png)" at bounding box center [186, 98] width 137 height 43
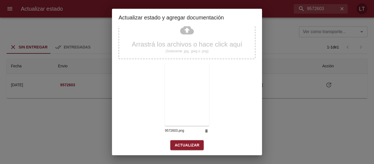
scroll to position [51, 0]
click at [188, 139] on button "Actualizar" at bounding box center [186, 144] width 33 height 10
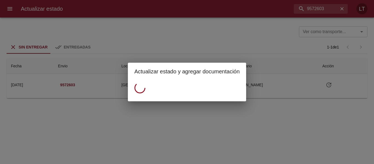
scroll to position [0, 0]
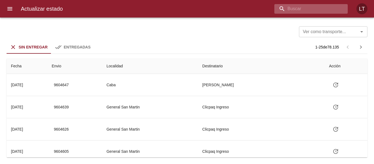
click at [300, 9] on input "buscar" at bounding box center [306, 9] width 64 height 10
paste input "9567106"
type input "9567106"
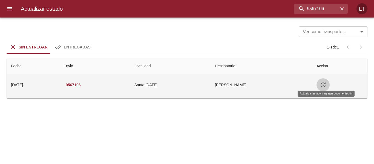
click at [323, 83] on icon "Tabla de envíos del cliente" at bounding box center [322, 84] width 7 height 7
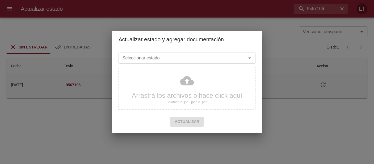
click at [234, 62] on input "Seleccionar estado" at bounding box center [178, 58] width 117 height 8
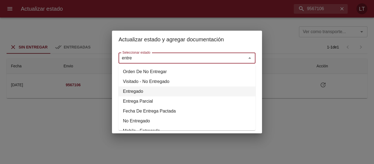
click at [144, 90] on li "Entregado" at bounding box center [186, 91] width 137 height 10
type input "Entregado"
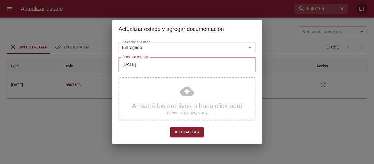
click at [142, 65] on input "[DATE]" at bounding box center [186, 64] width 137 height 15
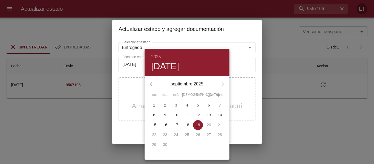
click at [175, 123] on p "17" at bounding box center [176, 124] width 4 height 5
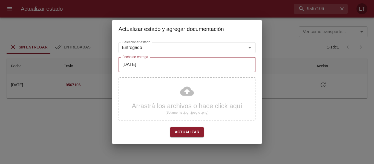
type input "[DATE]"
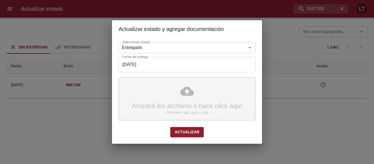
click at [185, 98] on div "Arrastrá los archivos o hace click aquí (Solamente .jpg, .jpeg o .png)" at bounding box center [186, 98] width 137 height 43
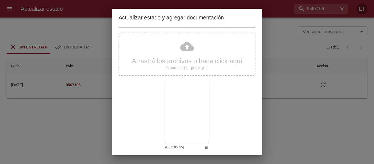
scroll to position [51, 0]
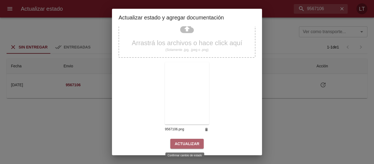
click at [190, 144] on span "Actualizar" at bounding box center [186, 143] width 25 height 7
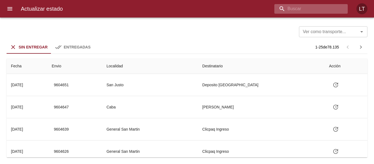
click at [312, 11] on input "buscar" at bounding box center [306, 9] width 64 height 10
paste input "9586843"
type input "9586843"
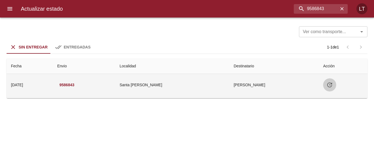
click at [329, 85] on icon "Tabla de envíos del cliente" at bounding box center [329, 84] width 7 height 7
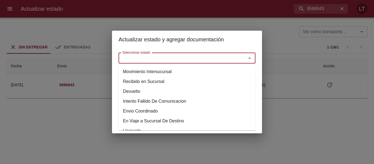
click at [199, 58] on input "Seleccionar estado" at bounding box center [178, 58] width 117 height 8
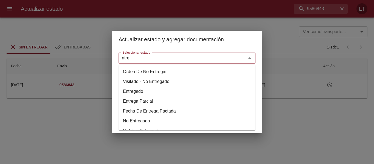
click at [130, 89] on li "Entregado" at bounding box center [186, 91] width 137 height 10
type input "Entregado"
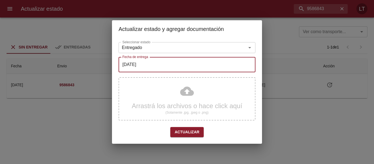
click at [132, 65] on input "[DATE]" at bounding box center [186, 64] width 137 height 15
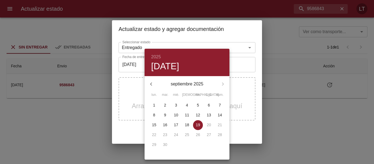
click at [184, 124] on span "18" at bounding box center [187, 124] width 10 height 5
type input "[DATE]"
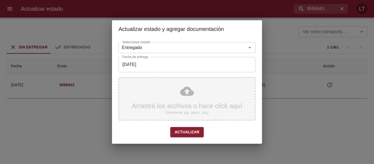
click at [181, 82] on div "Arrastrá los archivos o hace click aquí (Solamente .jpg, .jpeg o .png)" at bounding box center [186, 98] width 137 height 43
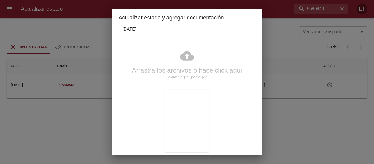
scroll to position [51, 0]
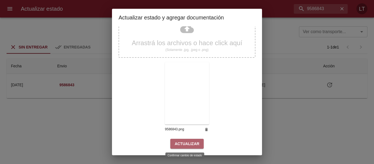
click at [187, 145] on span "Actualizar" at bounding box center [186, 143] width 25 height 7
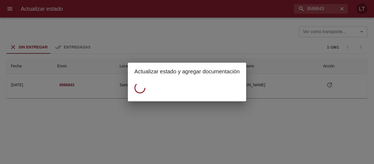
scroll to position [0, 0]
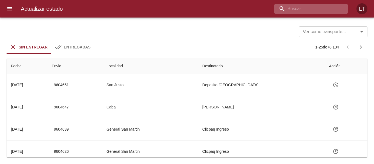
click at [309, 8] on input "buscar" at bounding box center [306, 9] width 64 height 10
paste input "9572488"
type input "9572488"
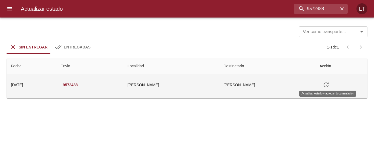
click at [326, 80] on button "Tabla de envíos del cliente" at bounding box center [325, 84] width 13 height 13
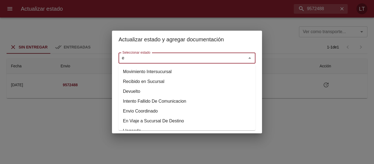
click at [216, 54] on input "e" at bounding box center [178, 58] width 117 height 8
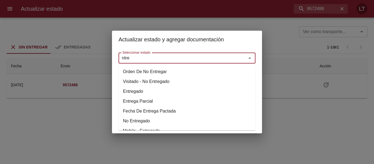
click at [126, 92] on li "Entregado" at bounding box center [186, 91] width 137 height 10
type input "Entregado"
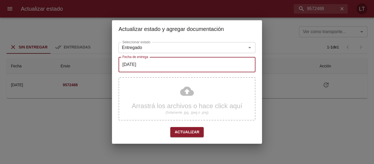
click at [143, 71] on input "[DATE]" at bounding box center [186, 64] width 137 height 15
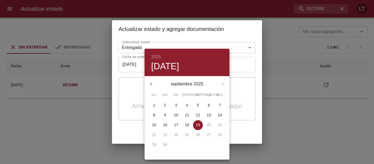
click at [184, 124] on span "18" at bounding box center [187, 124] width 10 height 5
type input "18/09/2025"
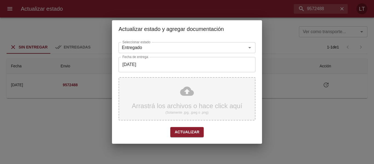
click at [188, 91] on div "Arrastrá los archivos o hace click aquí (Solamente .jpg, .jpeg o .png)" at bounding box center [186, 98] width 137 height 43
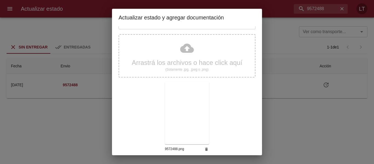
scroll to position [51, 0]
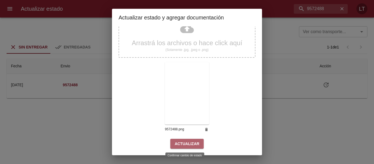
click at [191, 144] on span "Actualizar" at bounding box center [186, 143] width 25 height 7
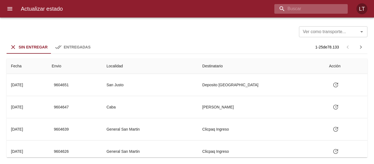
click at [310, 7] on input "buscar" at bounding box center [306, 9] width 64 height 10
type input "9442335"
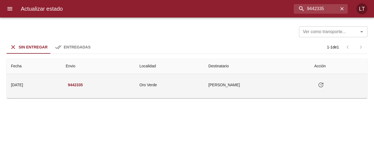
click at [325, 85] on button "Tabla de envíos del cliente" at bounding box center [320, 84] width 13 height 13
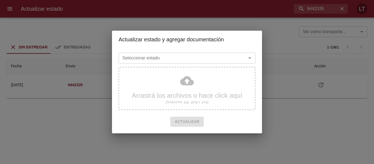
click at [166, 60] on input "Seleccionar estado" at bounding box center [178, 58] width 117 height 8
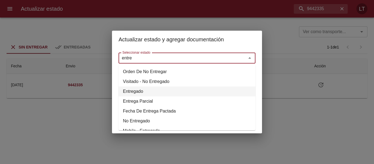
click at [130, 91] on li "Entregado" at bounding box center [186, 91] width 137 height 10
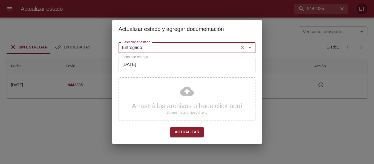
type input "Entregado"
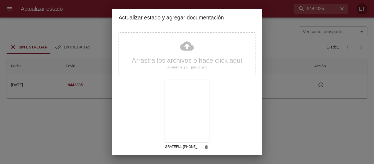
scroll to position [51, 0]
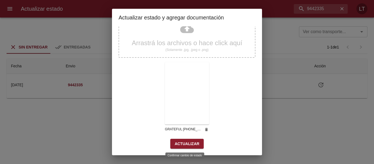
click at [183, 142] on span "Actualizar" at bounding box center [186, 143] width 25 height 7
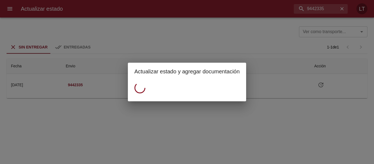
scroll to position [0, 0]
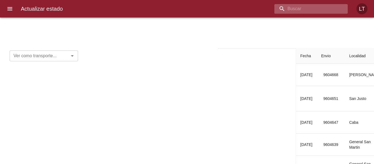
click at [314, 7] on input "buscar" at bounding box center [306, 9] width 64 height 10
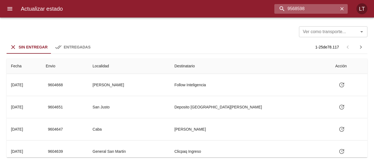
type input "9568598"
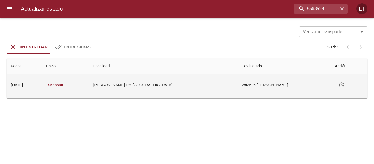
click at [338, 84] on icon "Tabla de envíos del cliente" at bounding box center [341, 84] width 7 height 7
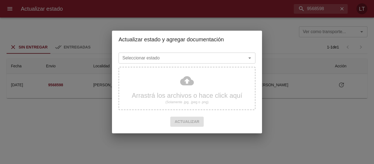
click at [163, 62] on div "Seleccionar estado" at bounding box center [186, 57] width 137 height 11
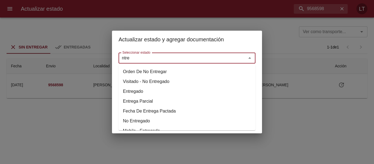
click at [133, 86] on li "Visitado - No Entregado" at bounding box center [186, 82] width 137 height 10
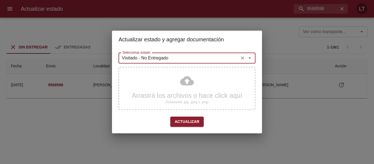
click at [141, 56] on input "Visitado - No Entregado" at bounding box center [178, 58] width 117 height 8
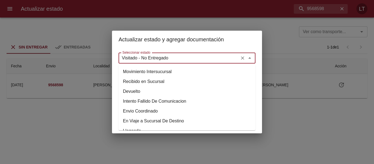
click at [141, 56] on input "Visitado - No Entregado" at bounding box center [178, 58] width 117 height 8
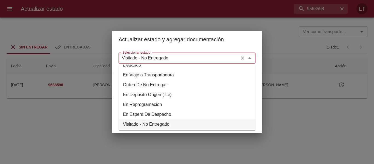
click at [141, 56] on input "Visitado - No Entregado" at bounding box center [178, 58] width 117 height 8
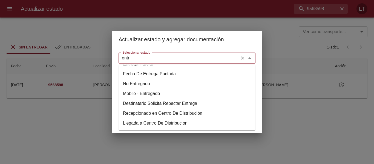
scroll to position [13, 0]
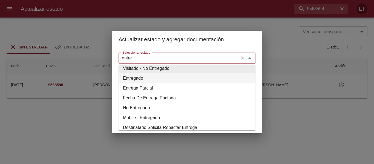
click at [136, 79] on li "Entregado" at bounding box center [186, 78] width 137 height 10
type input "Entregado"
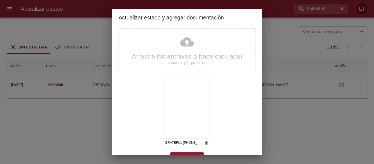
scroll to position [51, 0]
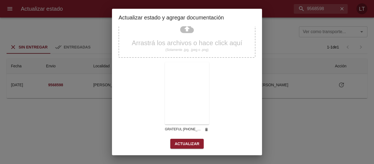
click at [188, 141] on span "Actualizar" at bounding box center [186, 143] width 25 height 7
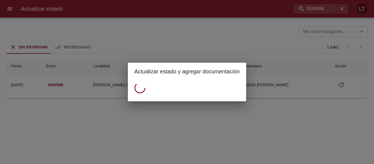
scroll to position [0, 0]
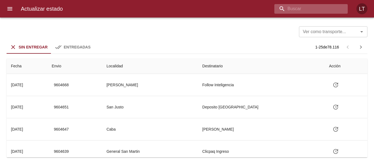
click at [310, 11] on input "buscar" at bounding box center [306, 9] width 64 height 10
type input "9556353"
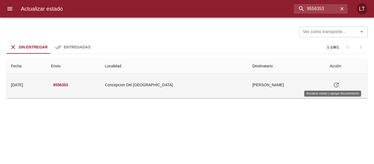
click at [337, 88] on button "Tabla de envíos del cliente" at bounding box center [335, 84] width 13 height 13
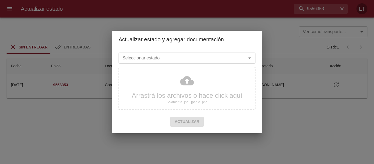
click at [211, 52] on div "Seleccionar estado Seleccionar estado" at bounding box center [186, 57] width 137 height 14
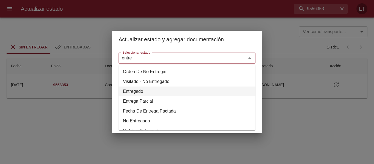
click at [153, 90] on li "Entregado" at bounding box center [186, 91] width 137 height 10
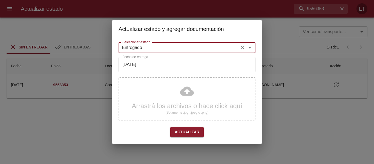
type input "Entregado"
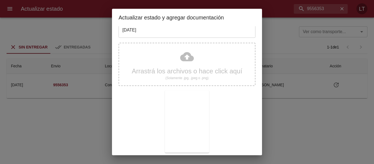
scroll to position [51, 0]
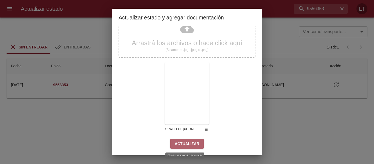
drag, startPoint x: 193, startPoint y: 142, endPoint x: 194, endPoint y: 138, distance: 3.3
click at [193, 142] on span "Actualizar" at bounding box center [186, 143] width 25 height 7
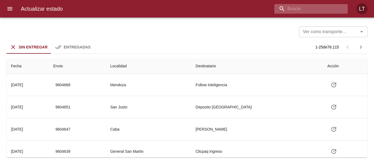
click at [317, 7] on input "buscar" at bounding box center [306, 9] width 64 height 10
type input "9554511"
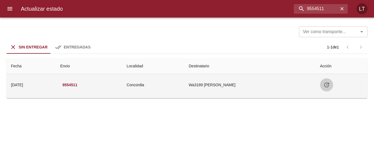
click at [329, 85] on icon "Tabla de envíos del cliente" at bounding box center [326, 84] width 7 height 7
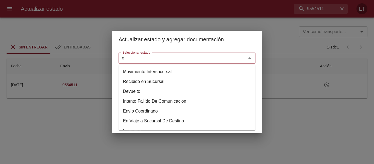
click at [198, 55] on input "e" at bounding box center [178, 58] width 117 height 8
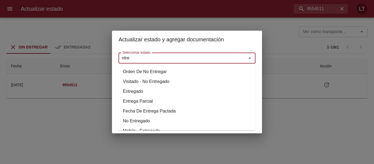
click at [142, 92] on li "Entregado" at bounding box center [186, 91] width 137 height 10
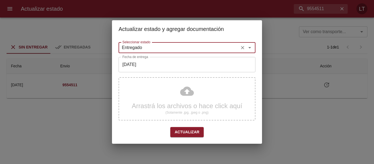
type input "Entregado"
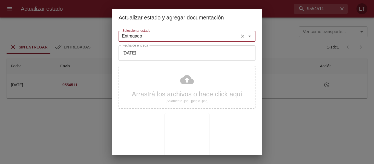
scroll to position [51, 0]
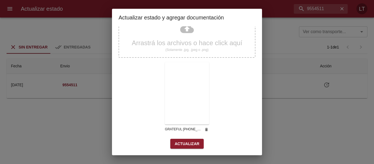
click at [185, 141] on span "Actualizar" at bounding box center [186, 143] width 25 height 7
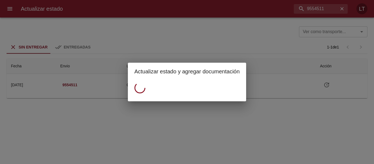
scroll to position [0, 0]
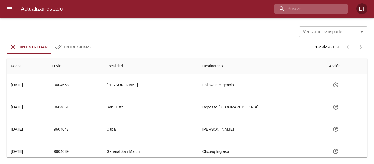
click at [327, 7] on input "buscar" at bounding box center [306, 9] width 64 height 10
type input "9581501"
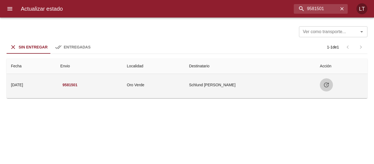
click at [328, 84] on icon "Tabla de envíos del cliente" at bounding box center [326, 84] width 7 height 7
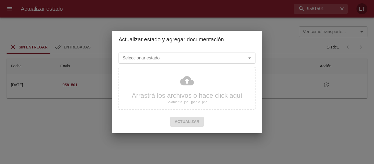
click at [206, 63] on div "Seleccionar estado" at bounding box center [186, 57] width 137 height 11
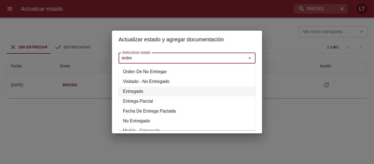
click at [139, 94] on li "Entregado" at bounding box center [186, 91] width 137 height 10
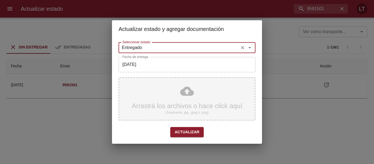
type input "Entregado"
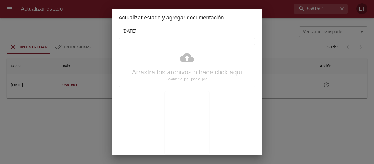
scroll to position [51, 0]
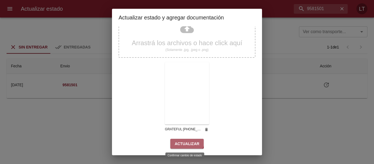
click at [181, 140] on button "Actualizar" at bounding box center [186, 144] width 33 height 10
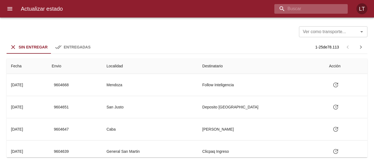
click at [317, 12] on input "buscar" at bounding box center [306, 9] width 64 height 10
type input "9552949"
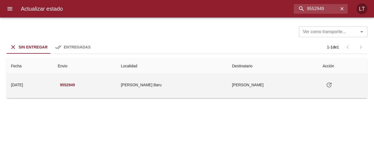
click at [325, 86] on icon "Tabla de envíos del cliente" at bounding box center [328, 84] width 7 height 7
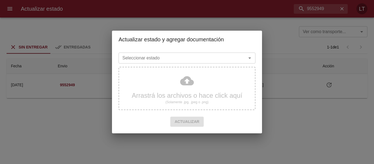
click at [222, 60] on input "Seleccionar estado" at bounding box center [178, 58] width 117 height 8
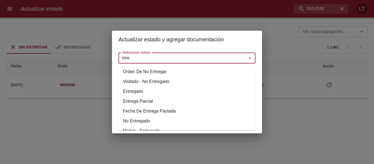
click at [153, 94] on li "Entregado" at bounding box center [186, 91] width 137 height 10
type input "Entregado"
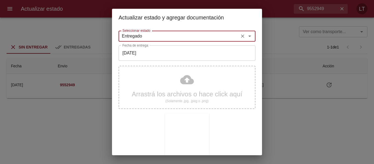
scroll to position [51, 0]
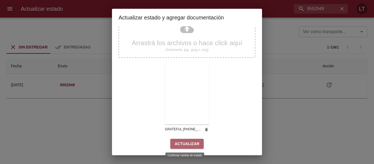
drag, startPoint x: 196, startPoint y: 147, endPoint x: 196, endPoint y: 141, distance: 5.7
click at [195, 147] on button "Actualizar" at bounding box center [186, 144] width 33 height 10
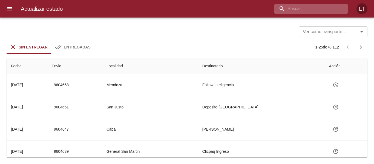
click at [332, 9] on input "buscar" at bounding box center [306, 9] width 64 height 10
type input "9546004"
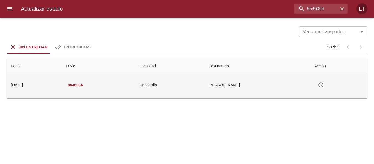
click at [323, 84] on icon "Tabla de envíos del cliente" at bounding box center [320, 84] width 5 height 5
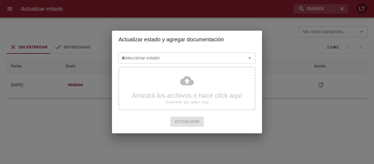
click at [211, 59] on input "e" at bounding box center [178, 58] width 117 height 8
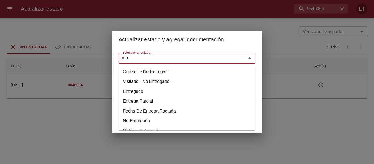
click at [133, 91] on li "Entregado" at bounding box center [186, 91] width 137 height 10
type input "Entregado"
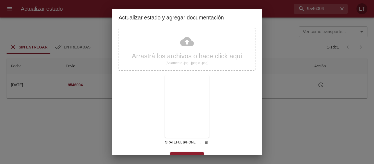
scroll to position [51, 0]
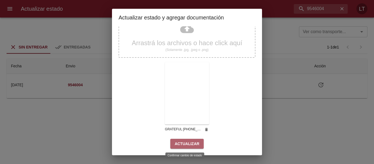
click at [191, 146] on span "Actualizar" at bounding box center [186, 143] width 25 height 7
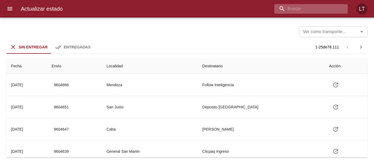
click at [323, 7] on input "buscar" at bounding box center [306, 9] width 64 height 10
type input "9549642"
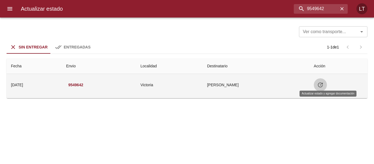
click at [322, 86] on icon "Tabla de envíos del cliente" at bounding box center [319, 84] width 5 height 5
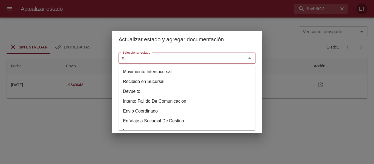
click at [199, 60] on input "e" at bounding box center [178, 58] width 117 height 8
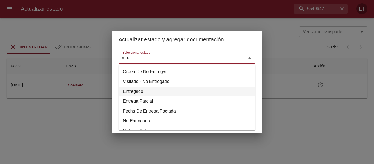
click at [140, 88] on li "Entregado" at bounding box center [186, 91] width 137 height 10
type input "Entregado"
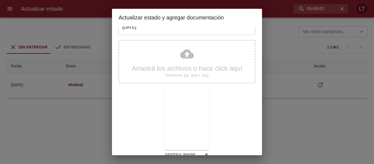
scroll to position [51, 0]
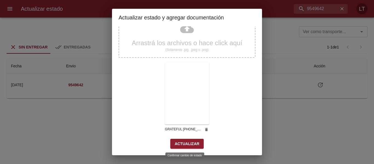
click at [192, 141] on span "Actualizar" at bounding box center [186, 143] width 25 height 7
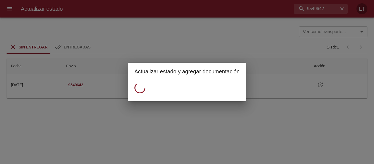
scroll to position [0, 0]
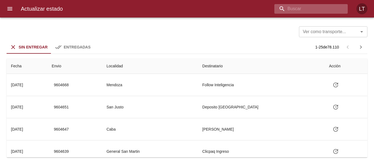
click at [314, 10] on input "buscar" at bounding box center [306, 9] width 64 height 10
type input "9539411"
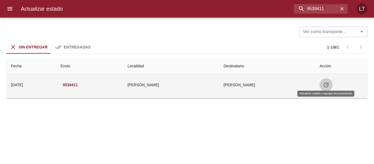
click at [322, 88] on button "Tabla de envíos del cliente" at bounding box center [325, 84] width 13 height 13
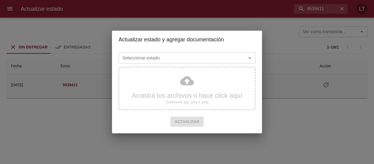
click at [143, 50] on div "Seleccionar estado Seleccionar estado Arrastrá los archivos o hace click aquí (…" at bounding box center [187, 90] width 150 height 85
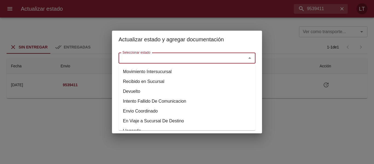
click at [144, 60] on input "Seleccionar estado" at bounding box center [178, 58] width 117 height 8
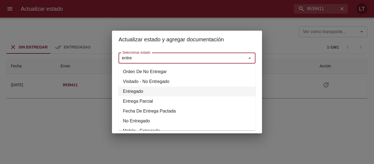
click at [131, 90] on li "Entregado" at bounding box center [186, 91] width 137 height 10
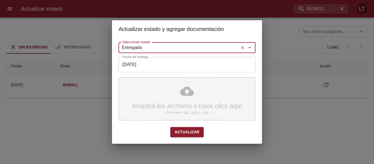
type input "Entregado"
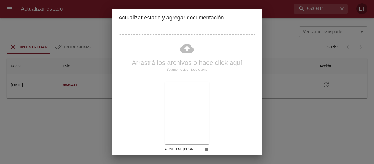
scroll to position [51, 0]
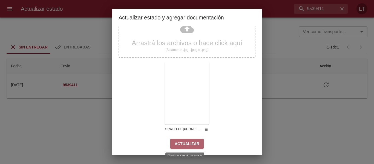
click at [197, 141] on button "Actualizar" at bounding box center [186, 144] width 33 height 10
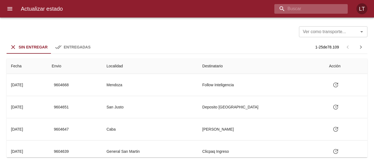
click at [323, 10] on input "buscar" at bounding box center [306, 9] width 64 height 10
type input "9554606"
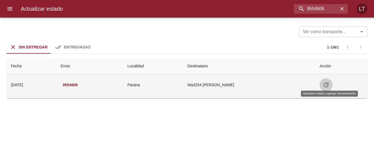
click at [329, 87] on icon "Tabla de envíos del cliente" at bounding box center [325, 84] width 7 height 7
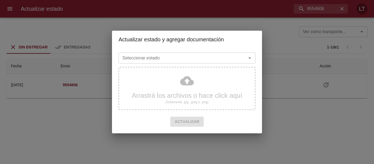
click at [194, 60] on input "Seleccionar estado" at bounding box center [178, 58] width 117 height 8
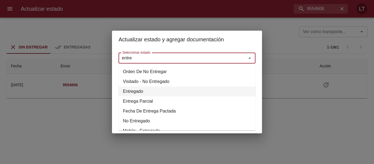
click at [142, 93] on li "Entregado" at bounding box center [186, 91] width 137 height 10
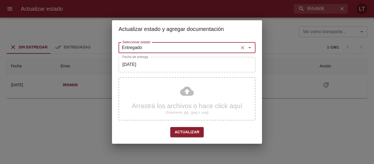
type input "Entregado"
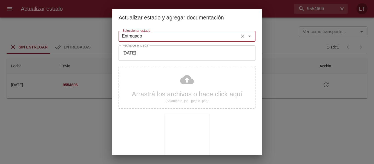
scroll to position [51, 0]
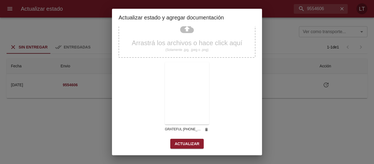
click at [186, 147] on span "Actualizar" at bounding box center [186, 143] width 25 height 7
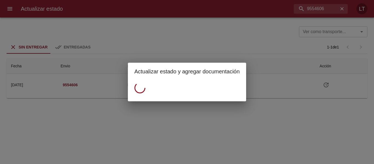
scroll to position [0, 0]
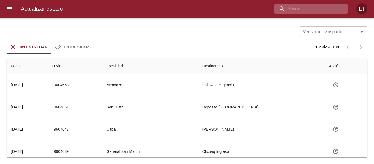
click at [315, 11] on input "buscar" at bounding box center [306, 9] width 64 height 10
type input "9568356"
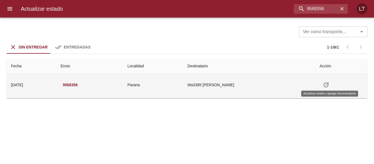
click at [328, 84] on icon "Tabla de envíos del cliente" at bounding box center [325, 84] width 7 height 7
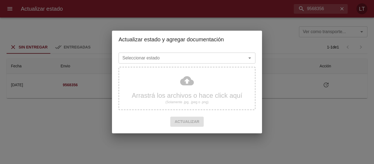
click at [214, 60] on input "Seleccionar estado" at bounding box center [178, 58] width 117 height 8
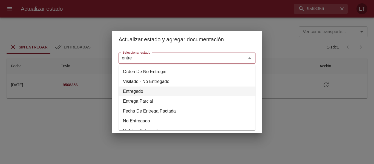
click at [135, 92] on li "Entregado" at bounding box center [186, 91] width 137 height 10
type input "Entregado"
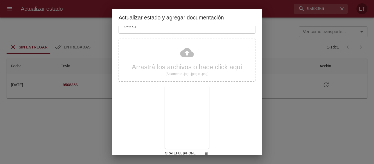
scroll to position [51, 0]
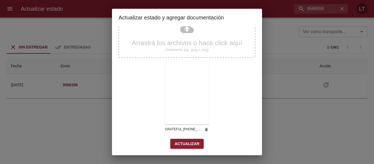
drag, startPoint x: 182, startPoint y: 137, endPoint x: 183, endPoint y: 145, distance: 7.7
click at [182, 141] on div "Seleccionar estado Entregado Seleccionar estado Fecha de entrega 19/09/2025 Fec…" at bounding box center [186, 65] width 137 height 176
click at [183, 145] on span "Actualizar" at bounding box center [186, 143] width 25 height 7
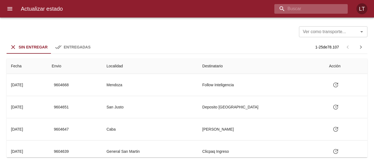
click at [320, 12] on input "buscar" at bounding box center [306, 9] width 64 height 10
click at [320, 12] on input "95" at bounding box center [306, 9] width 64 height 10
type input "9541445"
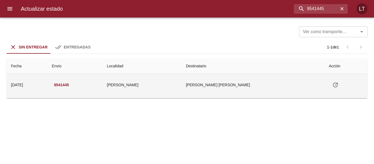
click at [328, 81] on button "Tabla de envíos del cliente" at bounding box center [334, 84] width 13 height 13
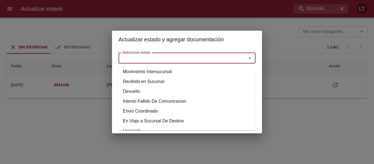
click at [180, 57] on input "Seleccionar estado" at bounding box center [178, 58] width 117 height 8
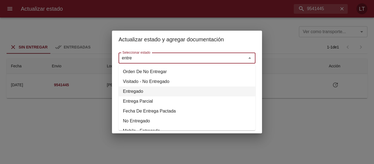
click at [144, 91] on li "Entregado" at bounding box center [186, 91] width 137 height 10
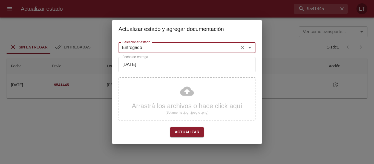
type input "Entregado"
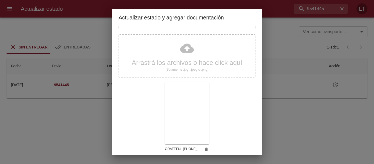
scroll to position [51, 0]
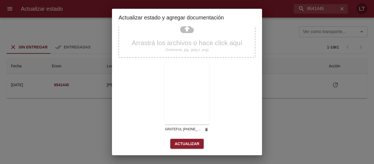
drag, startPoint x: 186, startPoint y: 150, endPoint x: 185, endPoint y: 145, distance: 4.5
click at [185, 149] on div "Seleccionar estado Entregado Seleccionar estado Fecha de entrega 19/09/2025 Fec…" at bounding box center [186, 65] width 137 height 176
click at [185, 145] on span "Actualizar" at bounding box center [186, 143] width 25 height 7
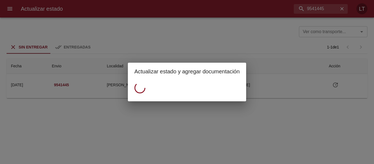
scroll to position [0, 0]
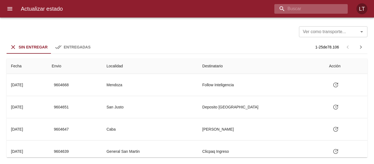
click at [333, 11] on input "buscar" at bounding box center [306, 9] width 64 height 10
type input "9553587"
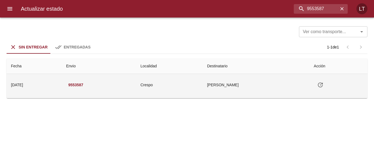
click at [318, 86] on icon "Tabla de envíos del cliente" at bounding box center [320, 84] width 7 height 7
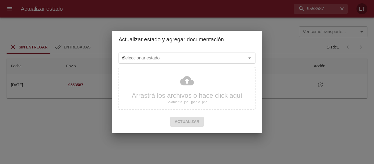
click at [151, 60] on input "e" at bounding box center [178, 58] width 117 height 8
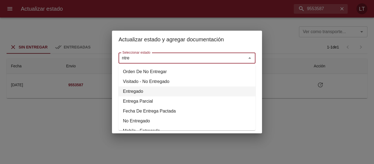
click at [134, 89] on li "Entregado" at bounding box center [186, 91] width 137 height 10
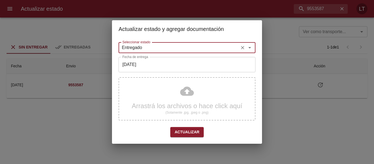
type input "Entregado"
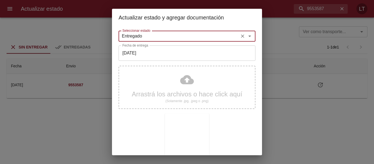
scroll to position [51, 0]
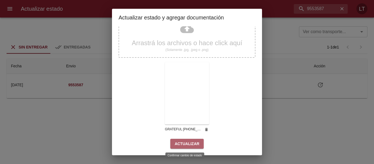
click at [195, 140] on span "Actualizar" at bounding box center [186, 143] width 25 height 7
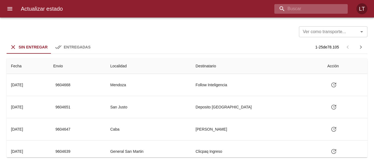
click at [318, 7] on input "buscar" at bounding box center [306, 9] width 64 height 10
type input "9560154"
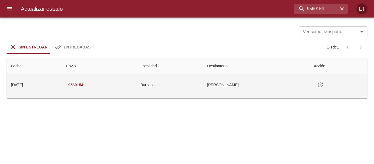
click at [326, 84] on button "Tabla de envíos del cliente" at bounding box center [319, 84] width 13 height 13
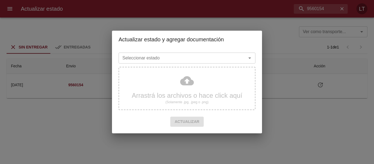
click at [181, 62] on div "Seleccionar estado" at bounding box center [186, 57] width 137 height 11
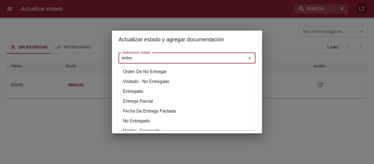
click at [127, 93] on li "Entregado" at bounding box center [186, 91] width 137 height 10
type input "Entregado"
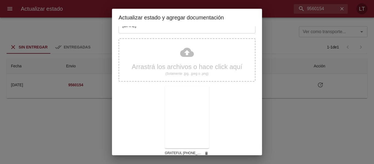
scroll to position [51, 0]
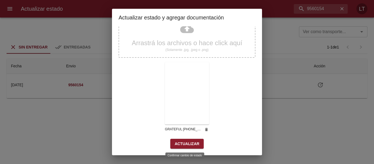
click at [194, 145] on span "Actualizar" at bounding box center [186, 143] width 25 height 7
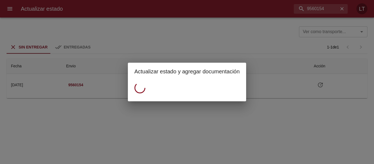
scroll to position [0, 0]
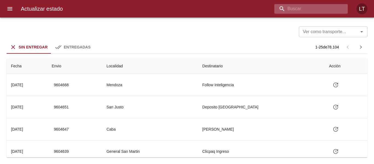
click at [337, 13] on input "buscar" at bounding box center [306, 9] width 64 height 10
type input "9560173"
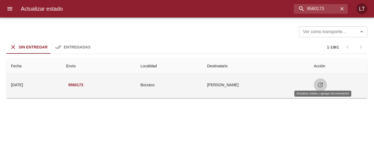
click at [321, 87] on icon "Tabla de envíos del cliente" at bounding box center [320, 84] width 7 height 7
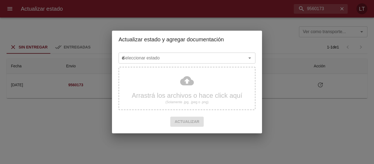
click at [204, 62] on input "e" at bounding box center [178, 58] width 117 height 8
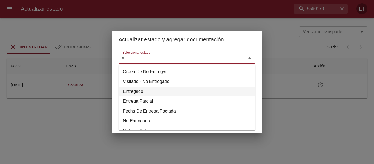
click at [137, 91] on li "Entregado" at bounding box center [186, 91] width 137 height 10
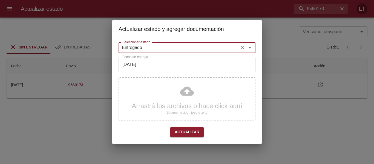
type input "Entregado"
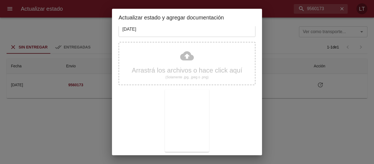
scroll to position [51, 0]
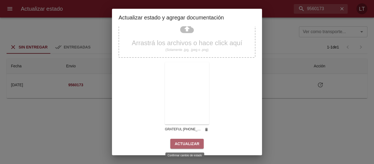
click at [195, 144] on span "Actualizar" at bounding box center [186, 143] width 25 height 7
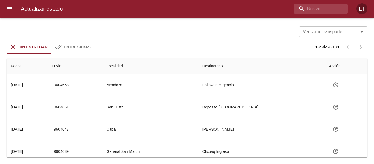
click at [312, 14] on div "Actualizar estado LT" at bounding box center [187, 8] width 374 height 17
click at [312, 8] on input "buscar" at bounding box center [306, 9] width 64 height 10
type input "9560162"
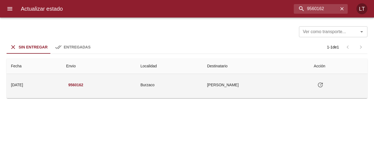
click at [322, 84] on icon "Tabla de envíos del cliente" at bounding box center [319, 84] width 5 height 5
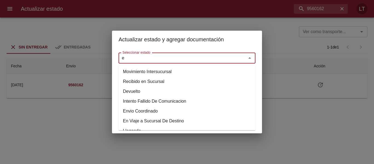
click at [182, 61] on input "e" at bounding box center [178, 58] width 117 height 8
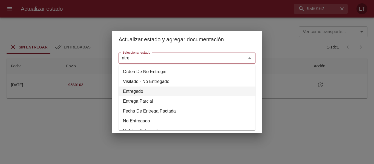
click at [143, 89] on li "Entregado" at bounding box center [186, 91] width 137 height 10
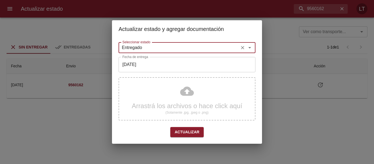
type input "Entregado"
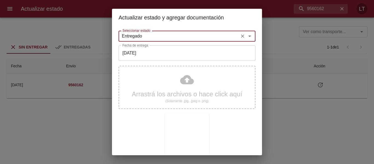
scroll to position [51, 0]
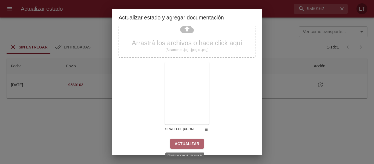
click at [197, 140] on button "Actualizar" at bounding box center [186, 144] width 33 height 10
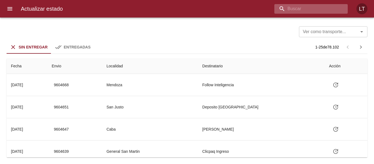
click at [311, 13] on input "buscar" at bounding box center [306, 9] width 64 height 10
type input "9558257"
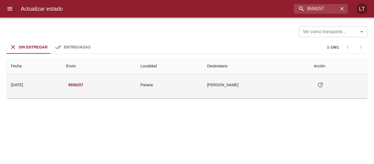
click at [330, 87] on td "Tabla de envíos del cliente" at bounding box center [338, 85] width 58 height 22
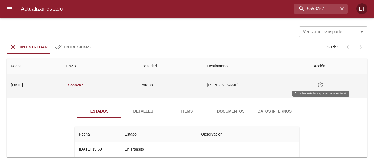
click at [318, 86] on icon "Tabla de envíos del cliente" at bounding box center [320, 84] width 7 height 7
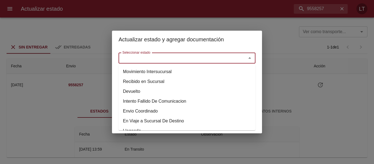
click at [161, 62] on input "Seleccionar estado" at bounding box center [178, 58] width 117 height 8
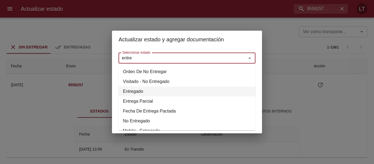
click at [132, 93] on li "Entregado" at bounding box center [186, 91] width 137 height 10
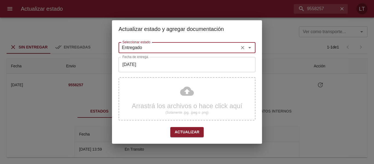
type input "Entregado"
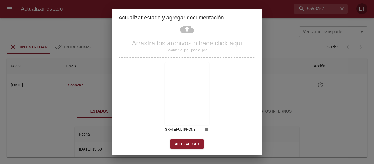
scroll to position [51, 0]
click at [196, 140] on button "Actualizar" at bounding box center [186, 144] width 33 height 10
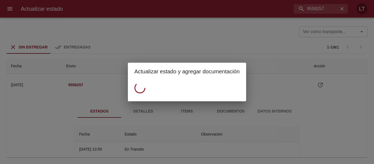
scroll to position [0, 0]
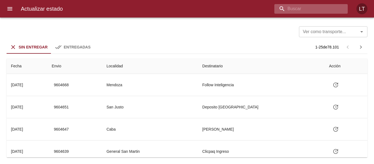
click at [331, 12] on input "buscar" at bounding box center [306, 9] width 64 height 10
type input "9542915"
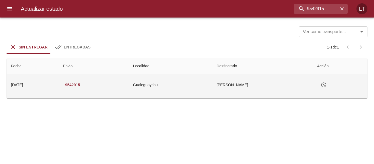
click at [325, 86] on icon "Tabla de envíos del cliente" at bounding box center [323, 84] width 7 height 7
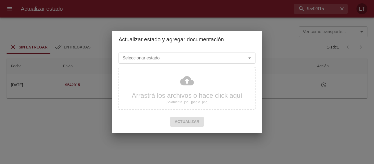
click at [179, 60] on input "Seleccionar estado" at bounding box center [178, 58] width 117 height 8
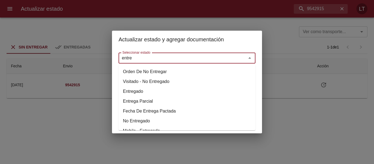
click at [139, 91] on li "Entregado" at bounding box center [186, 91] width 137 height 10
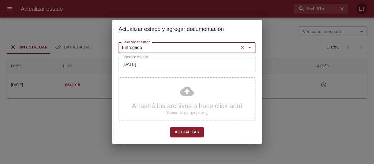
type input "Entregado"
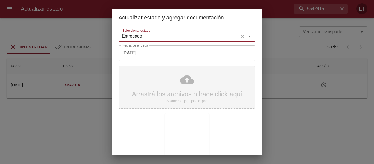
scroll to position [51, 0]
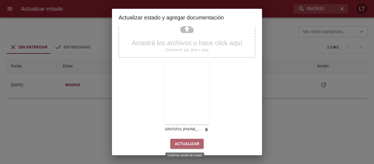
click at [191, 144] on span "Actualizar" at bounding box center [186, 143] width 25 height 7
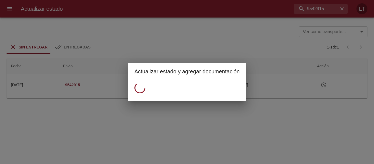
scroll to position [0, 0]
